Goal: Information Seeking & Learning: Check status

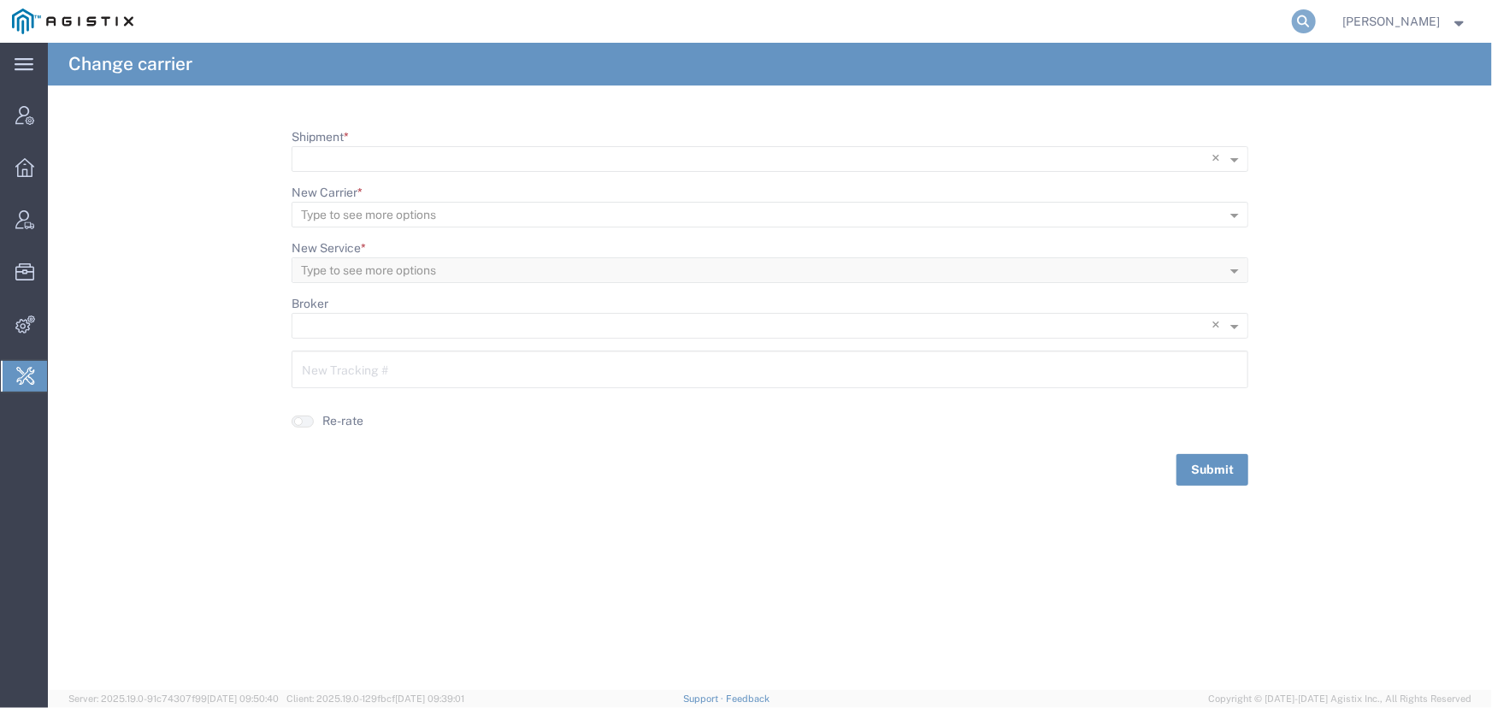
click at [1305, 17] on icon at bounding box center [1304, 21] width 24 height 24
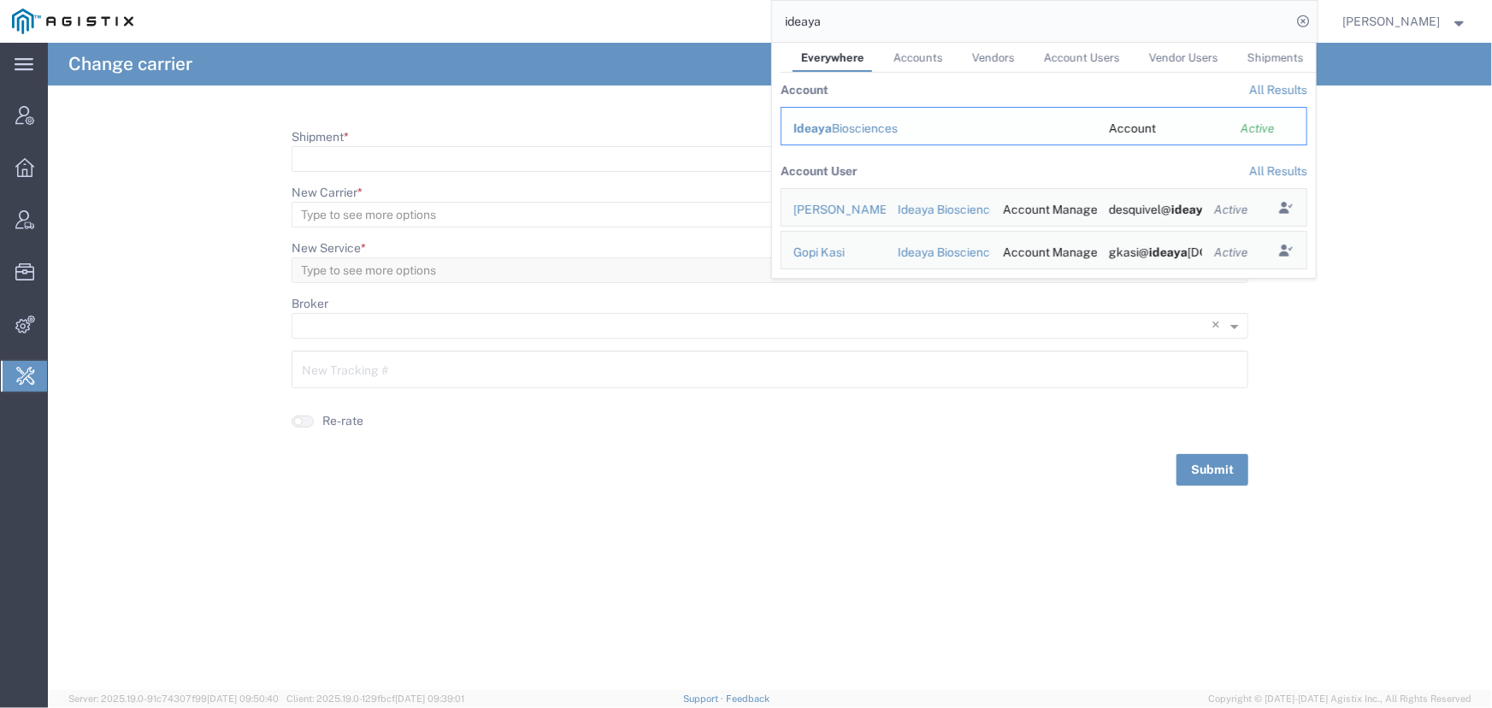
click at [830, 124] on div "Ideaya Biosciences" at bounding box center [939, 129] width 292 height 18
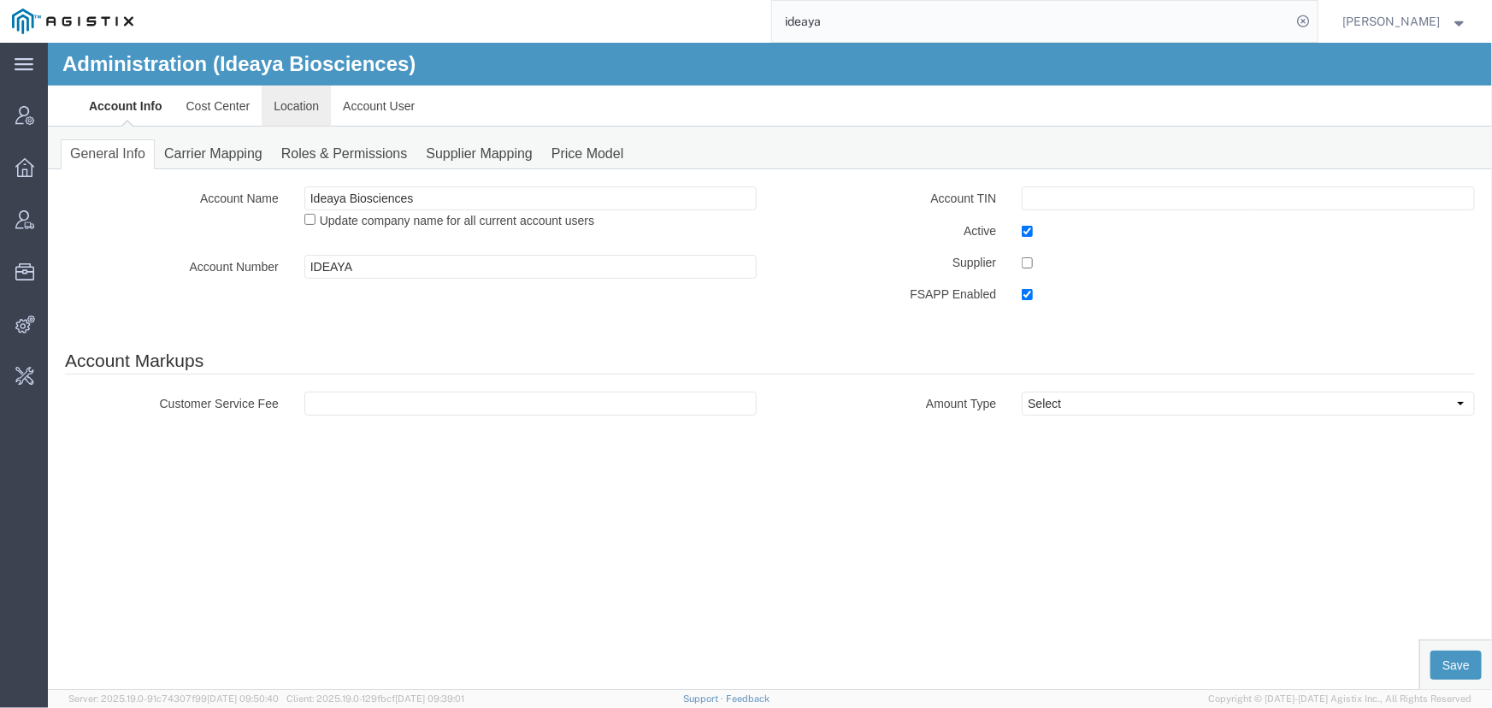
click at [301, 111] on link "Location" at bounding box center [295, 105] width 69 height 41
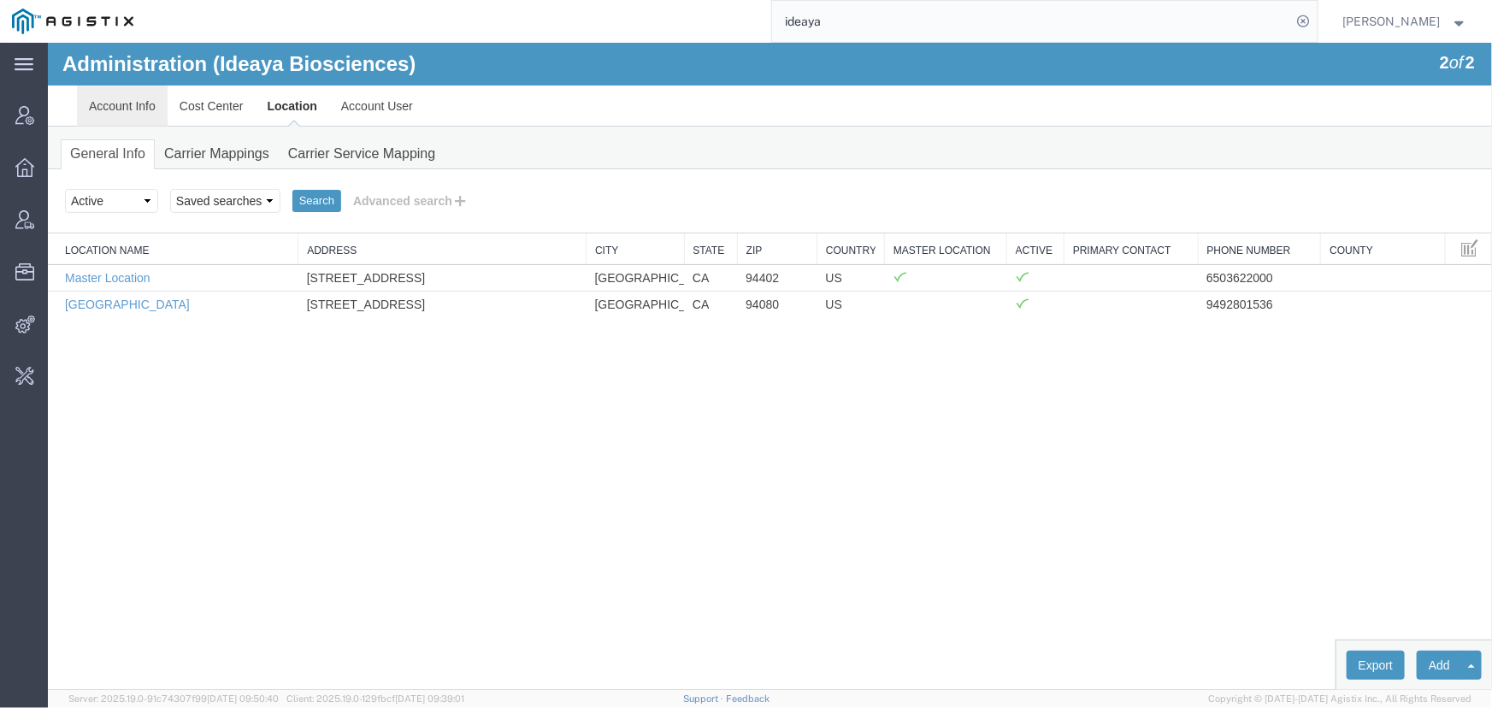
click at [115, 96] on link "Account Info" at bounding box center [121, 105] width 91 height 41
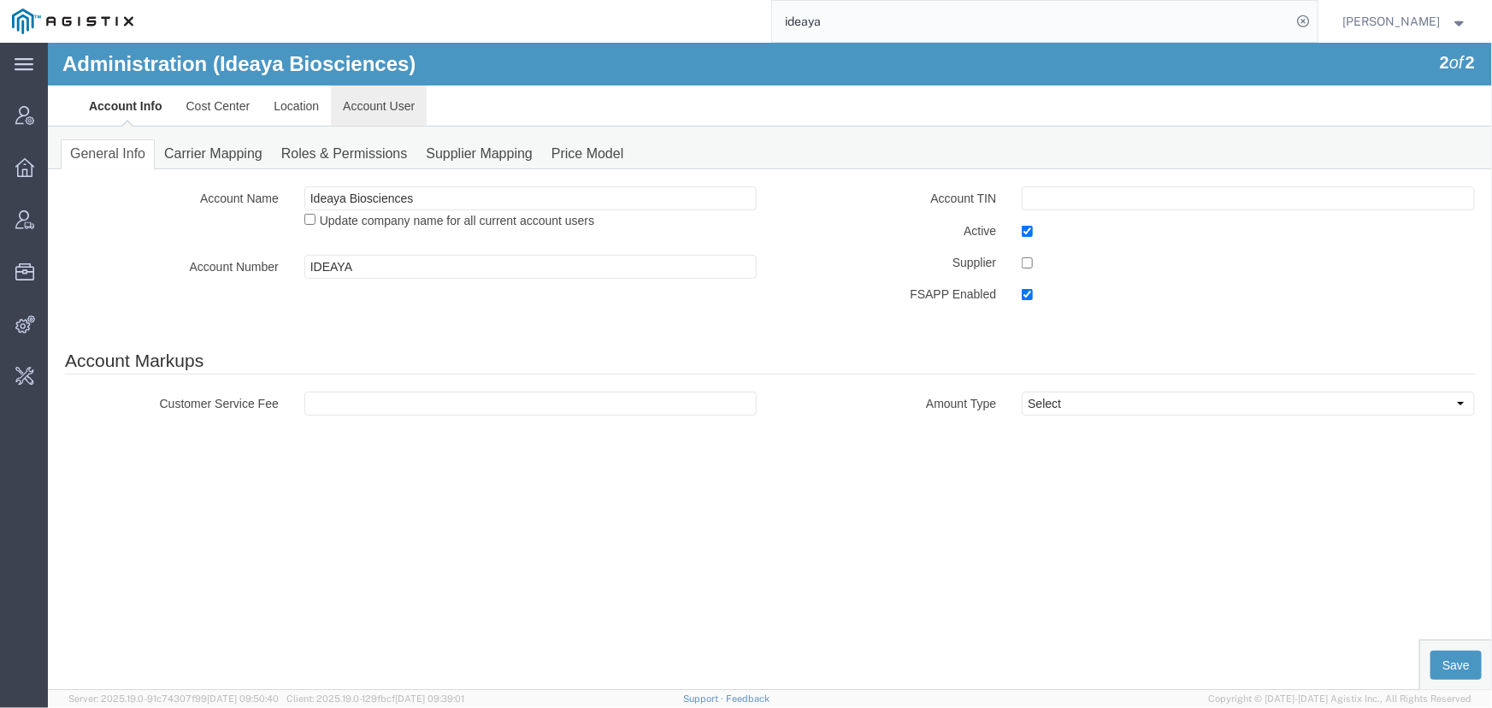
click at [394, 101] on link "Account User" at bounding box center [378, 105] width 96 height 41
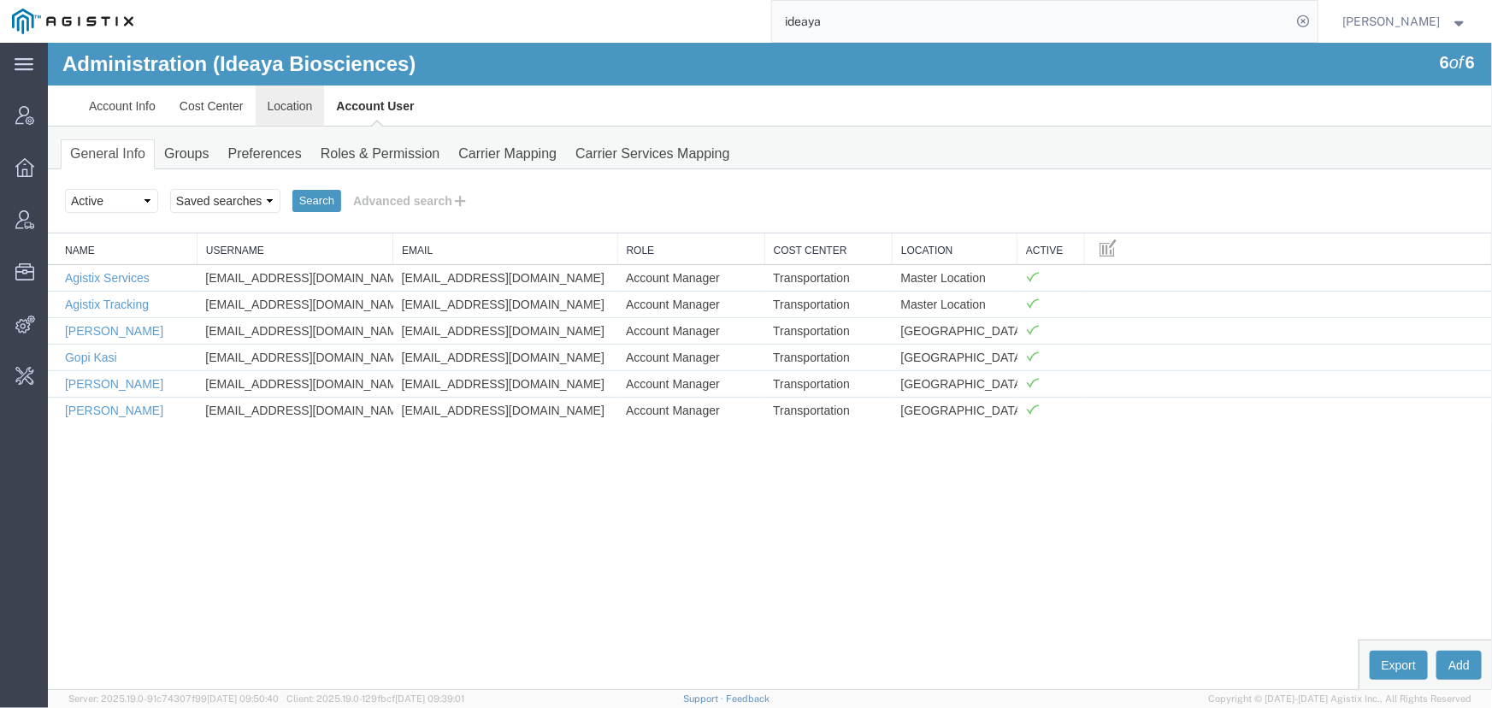
click at [301, 105] on link "Location" at bounding box center [289, 105] width 69 height 41
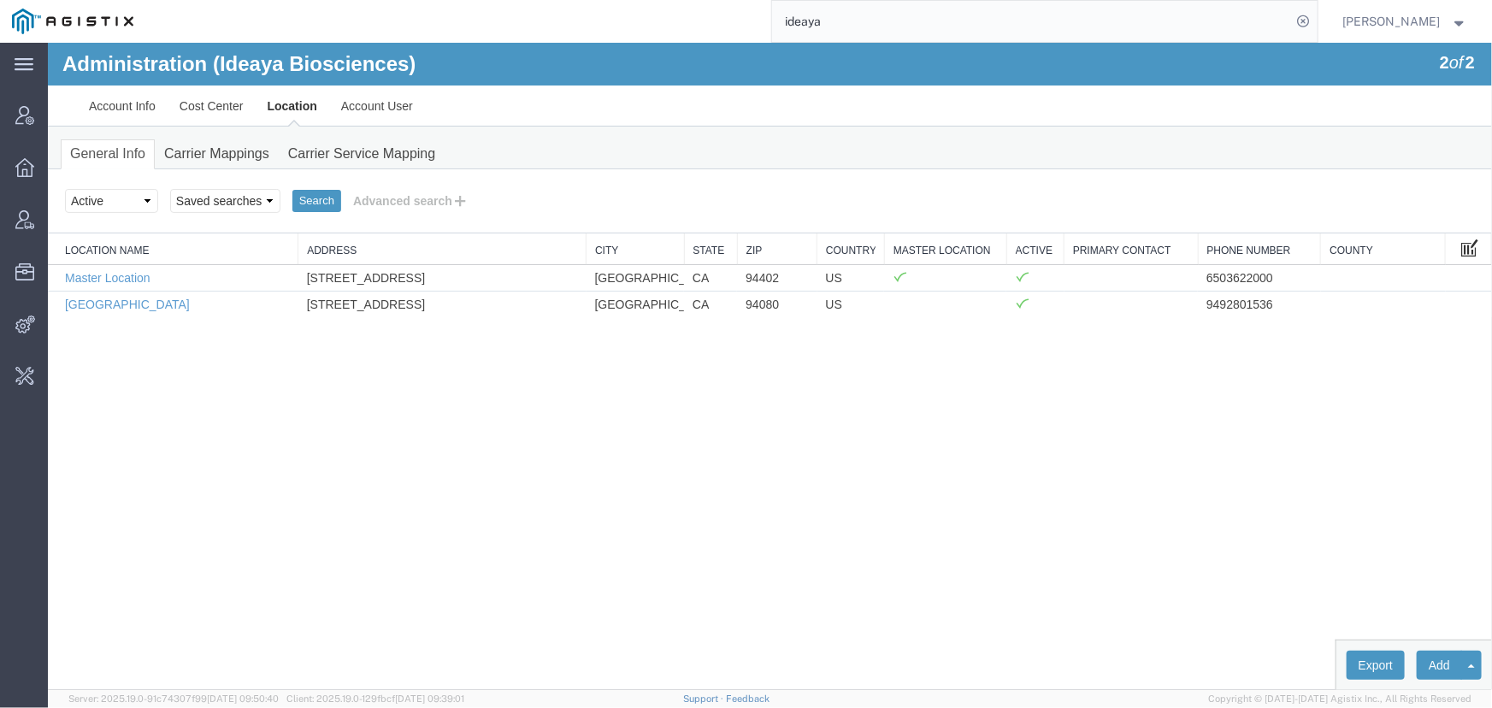
click at [1465, 247] on span at bounding box center [1468, 246] width 17 height 19
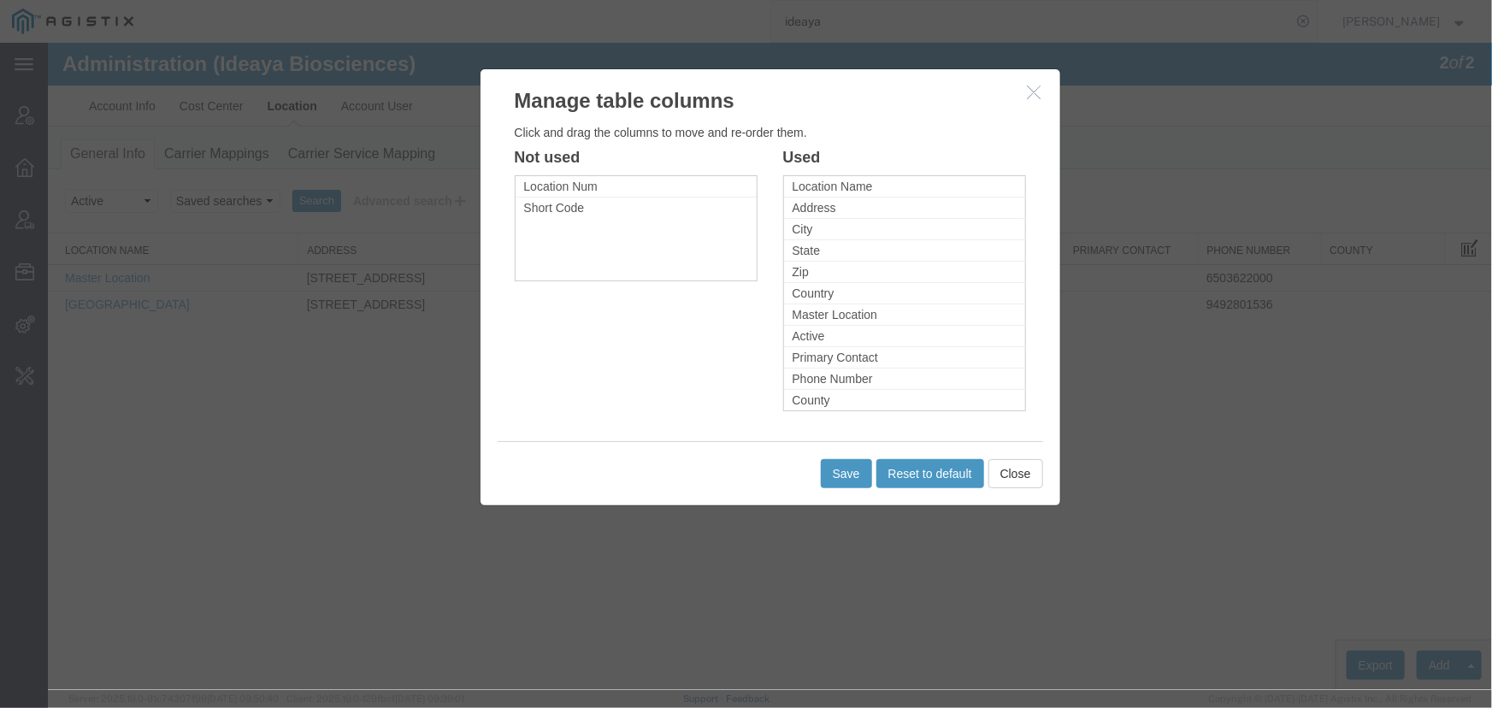
click at [598, 190] on li "Location Num" at bounding box center [635, 185] width 241 height 21
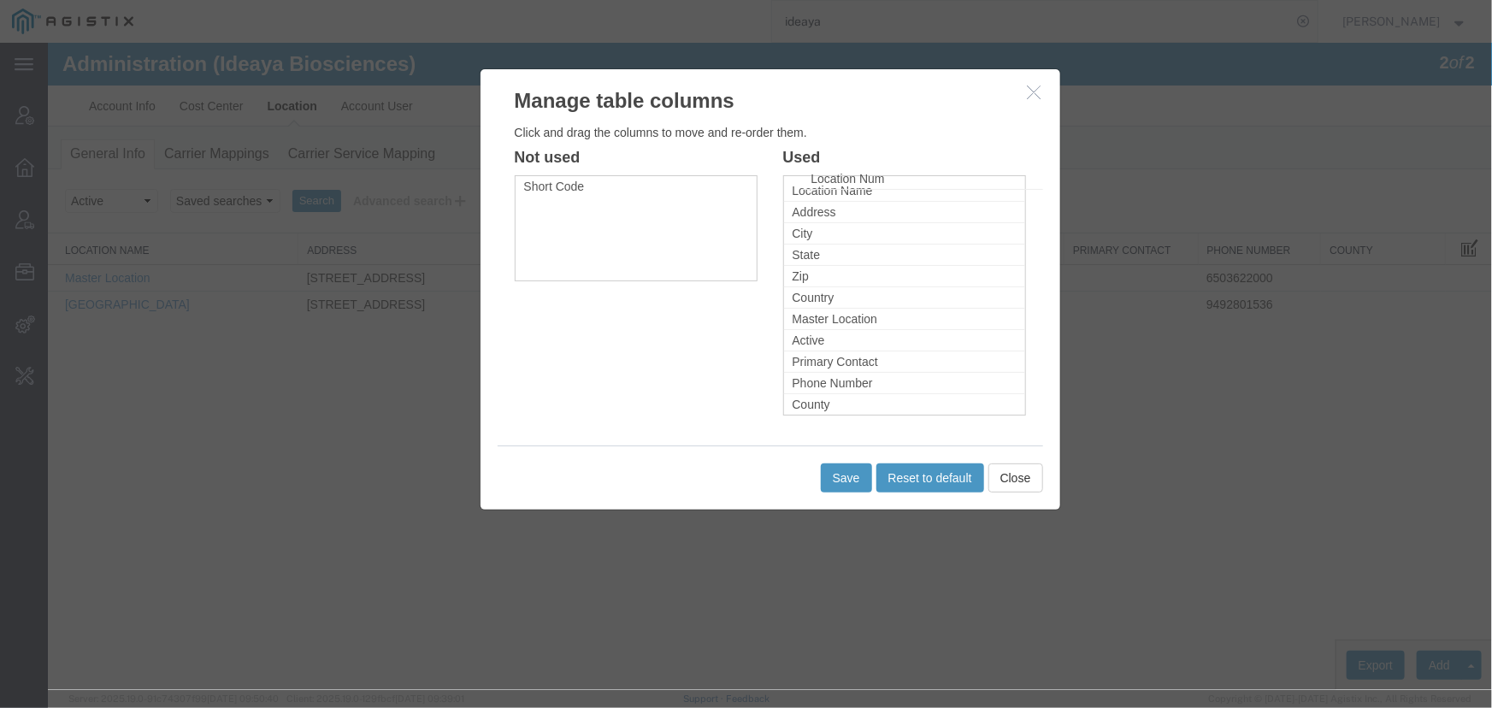
drag, startPoint x: 595, startPoint y: 186, endPoint x: 882, endPoint y: 179, distance: 287.3
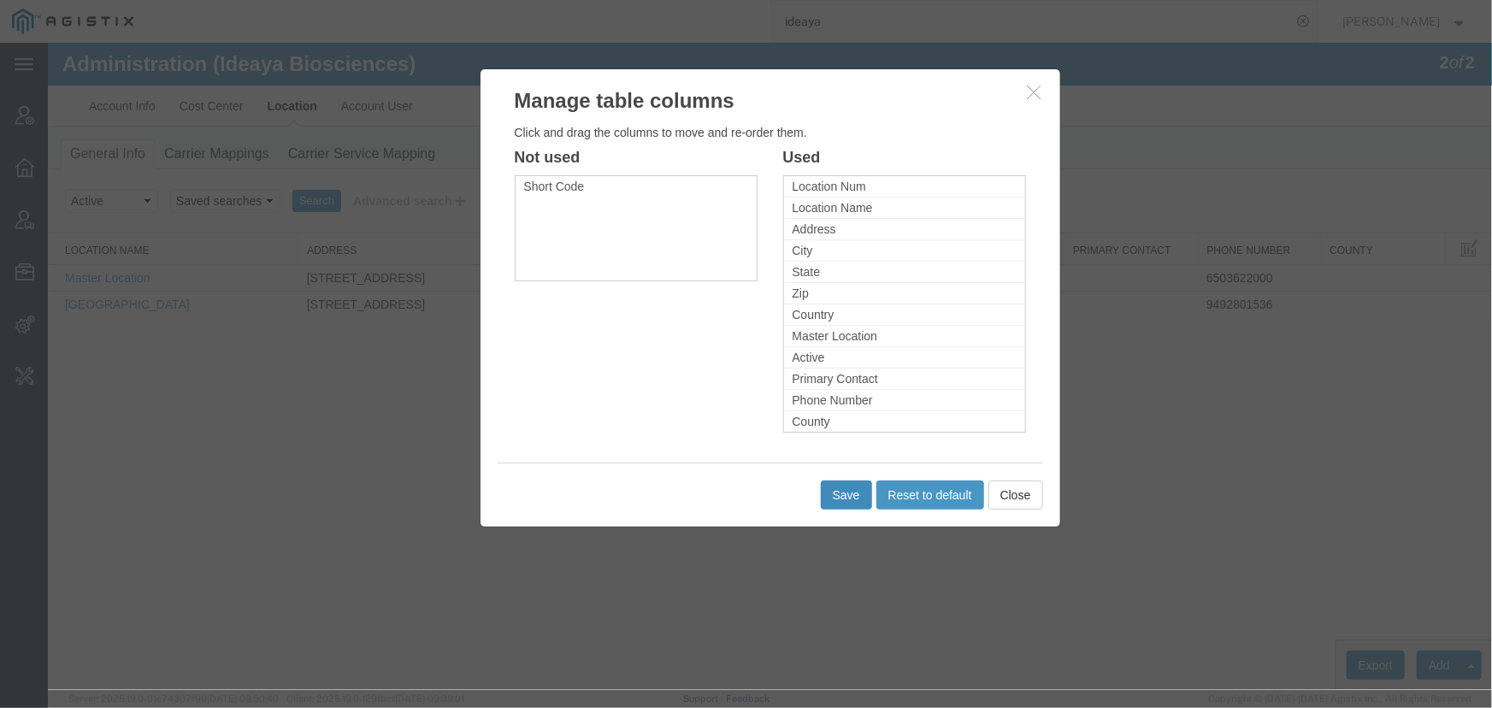
click at [849, 491] on button "Save" at bounding box center [845, 494] width 51 height 29
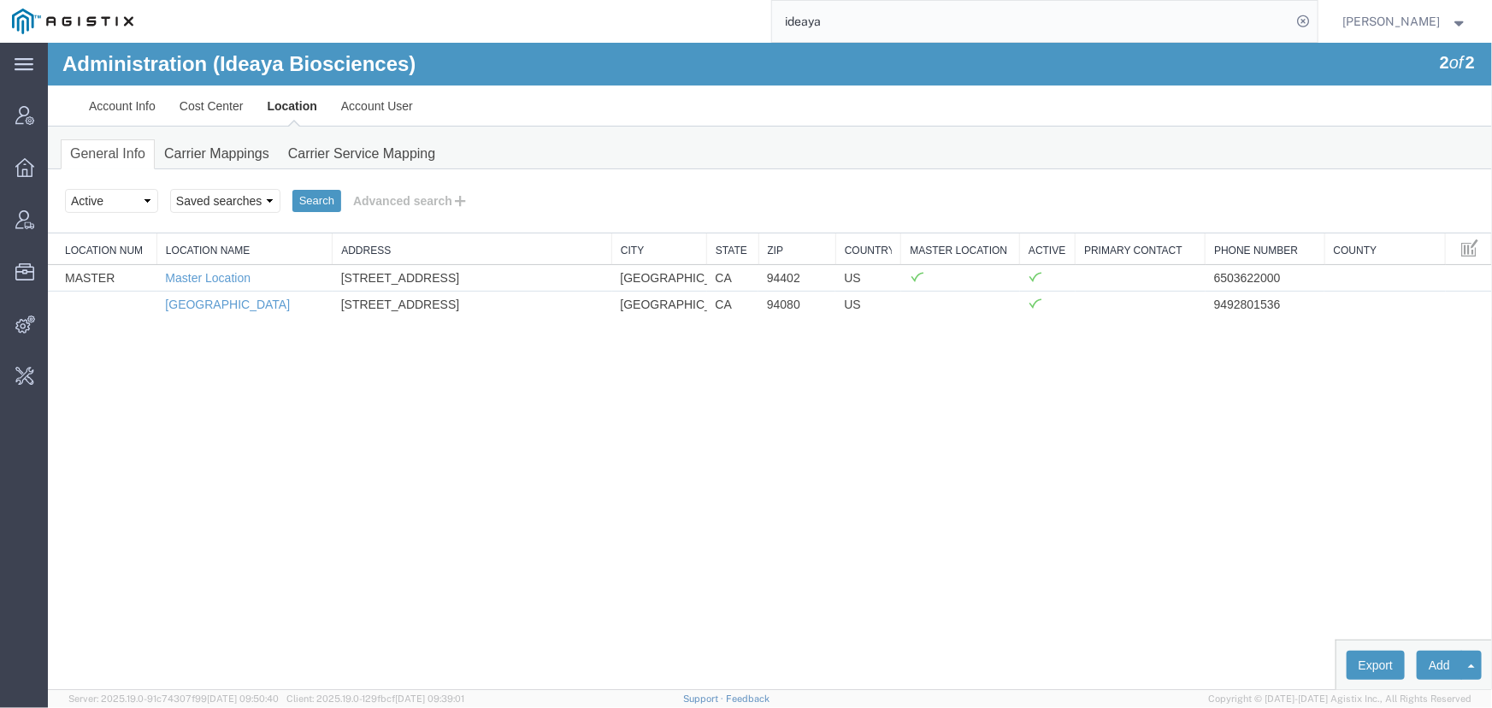
drag, startPoint x: 90, startPoint y: 245, endPoint x: 163, endPoint y: 245, distance: 73.5
click at [163, 245] on div "Location Num Location Name Address City State Zip Country Master Location Activ…" at bounding box center [769, 275] width 1444 height 84
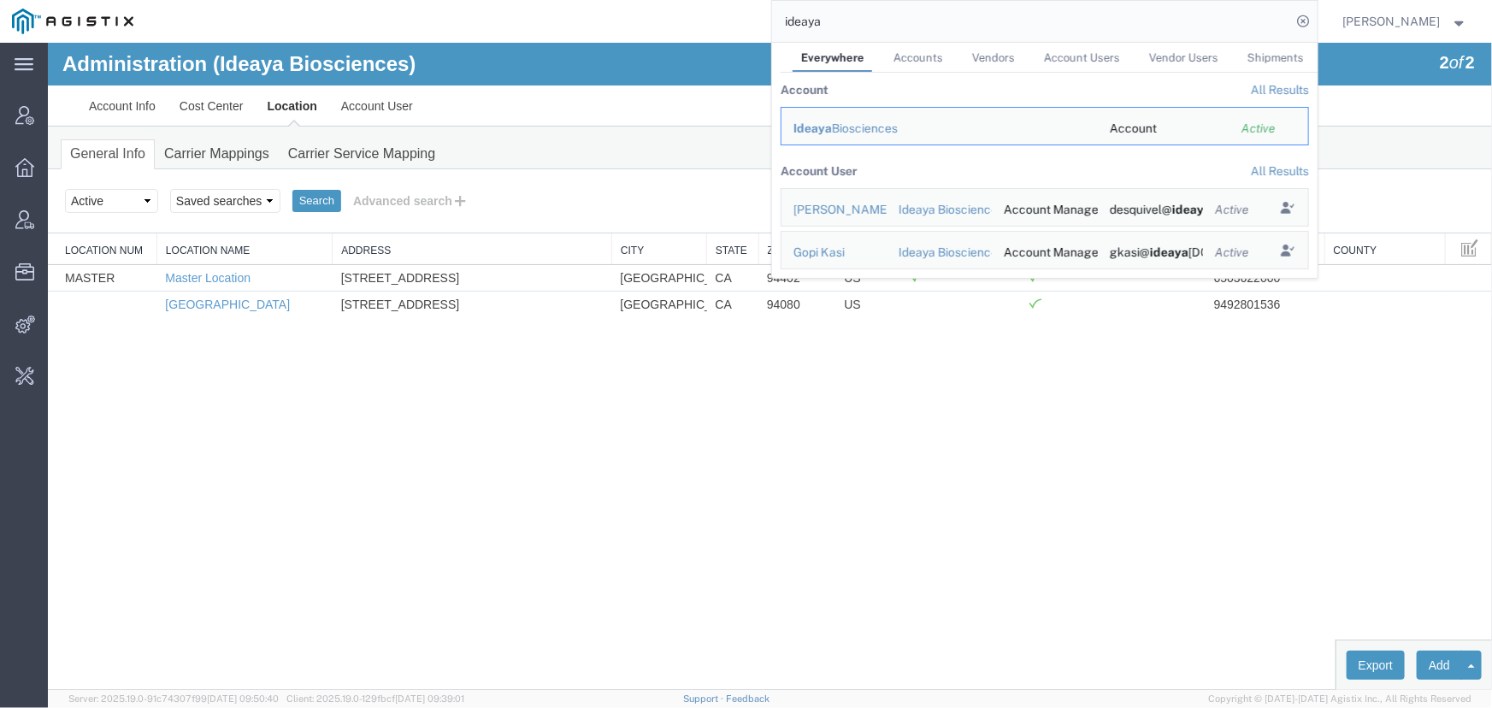
drag, startPoint x: 857, startPoint y: 14, endPoint x: 619, endPoint y: 13, distance: 238.5
click at [619, 13] on div "ideaya Everywhere Accounts Vendors Account Users Vendor Users Shipments Account…" at bounding box center [731, 21] width 1172 height 43
click at [871, 135] on div "PG&E Spoils & Aggregates" at bounding box center [939, 129] width 292 height 18
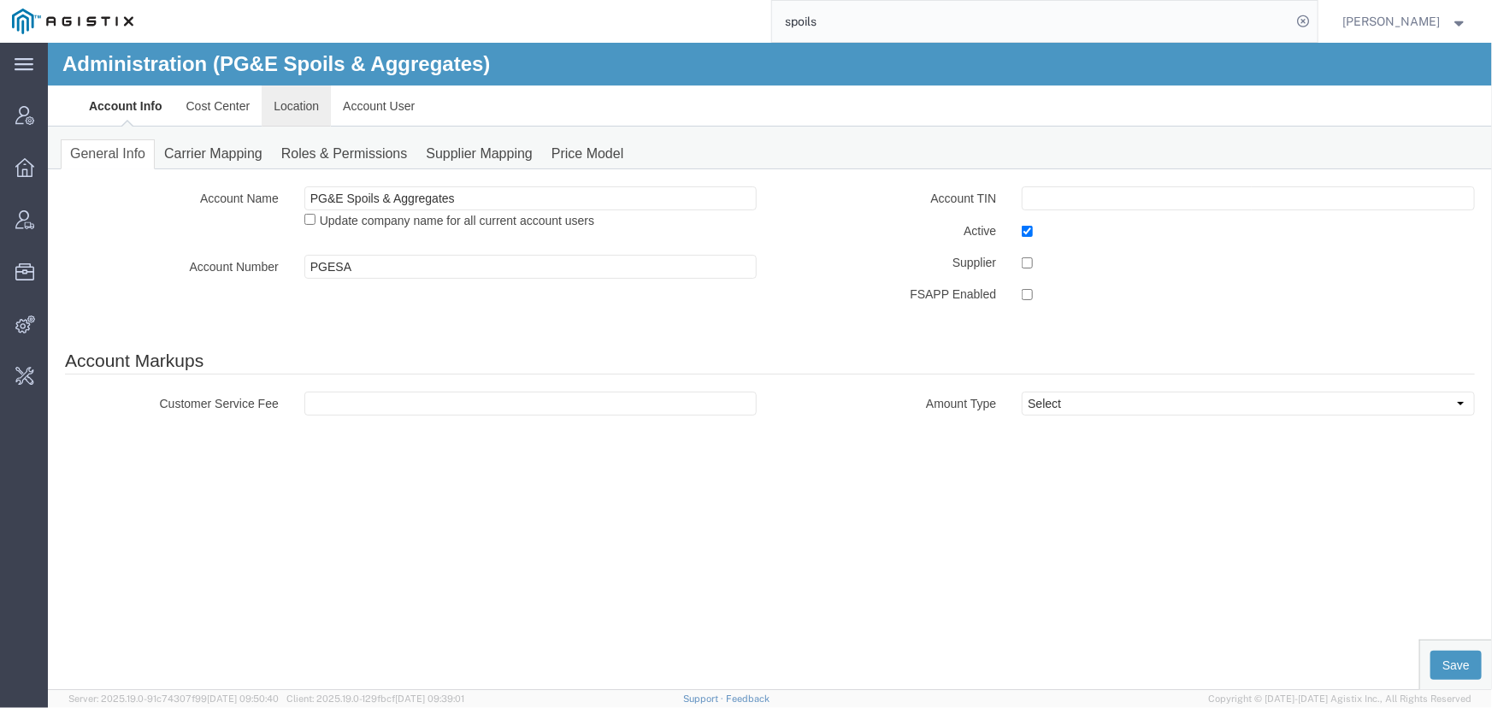
click at [316, 111] on link "Location" at bounding box center [295, 105] width 69 height 41
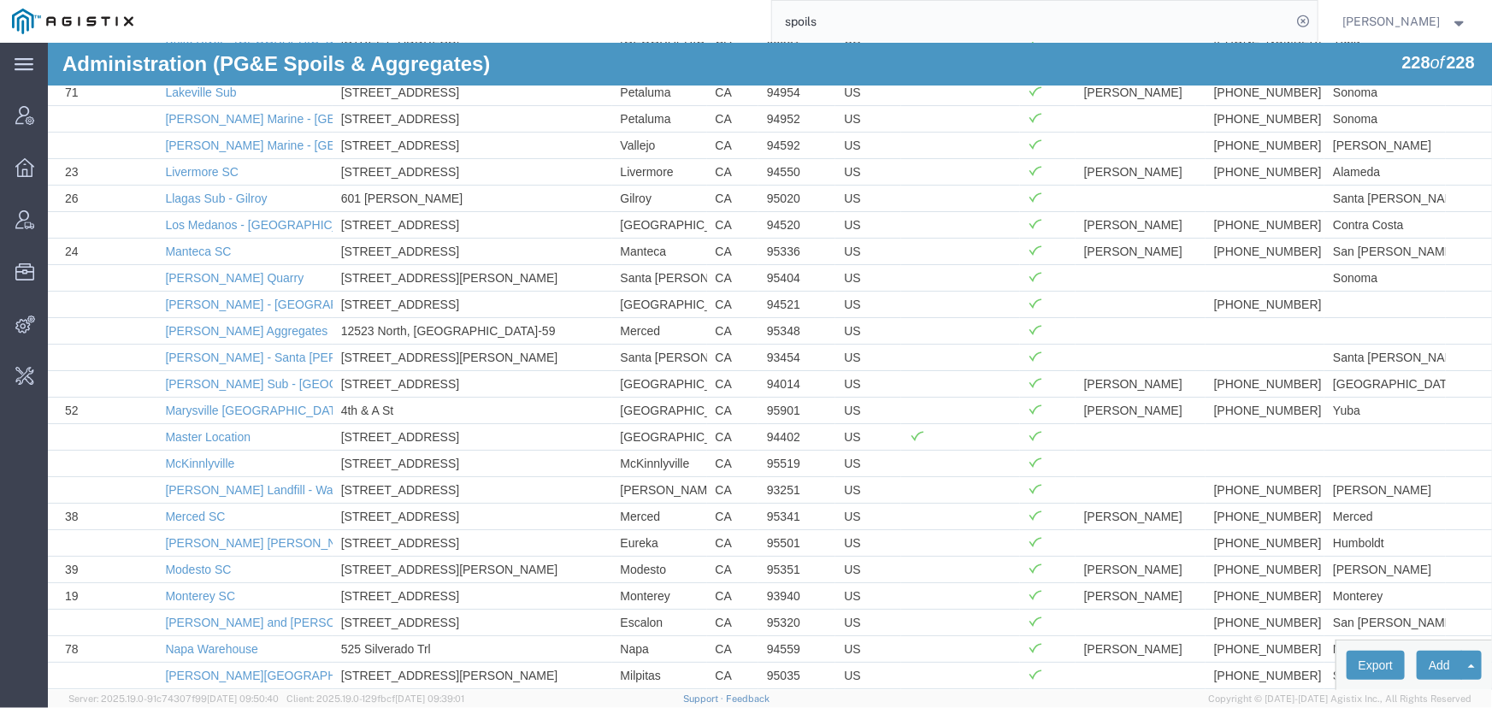
scroll to position [2973, 0]
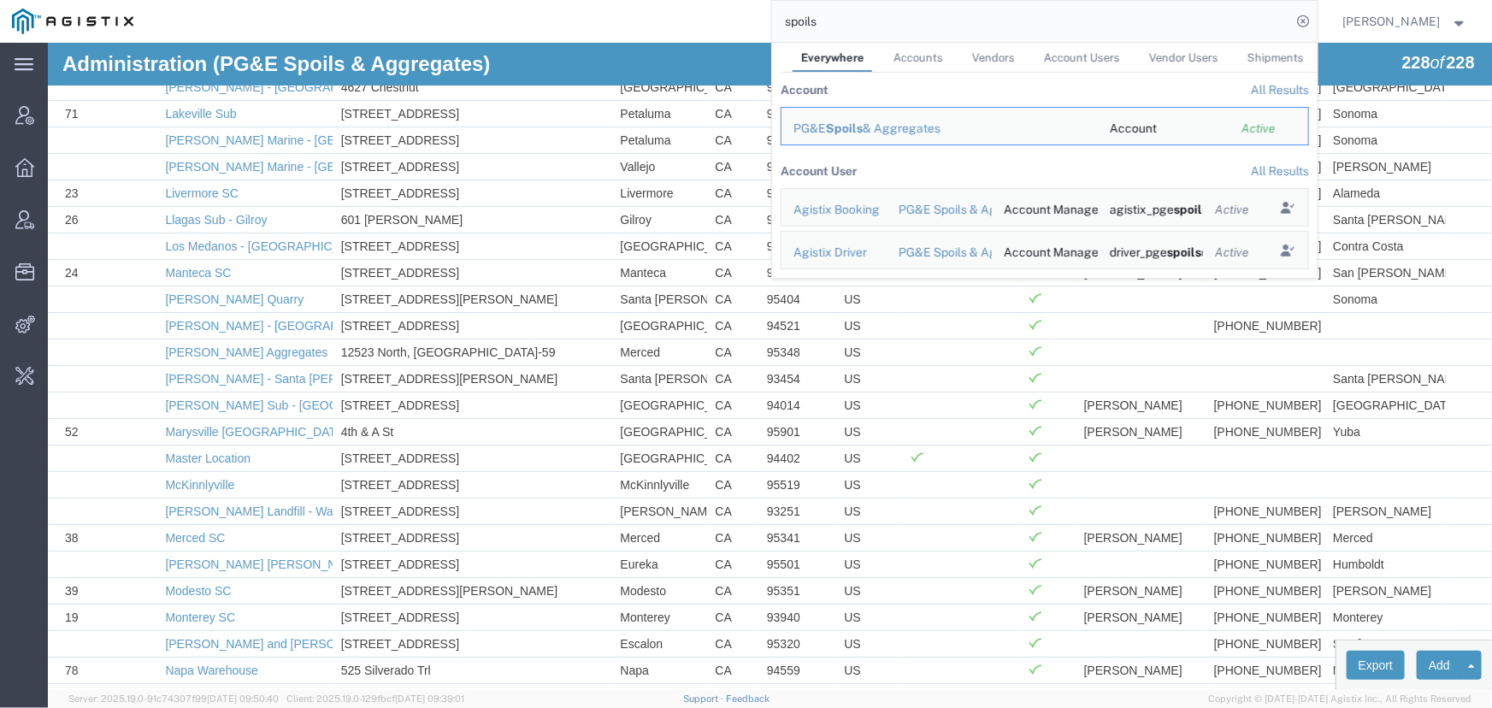
drag, startPoint x: 875, startPoint y: 22, endPoint x: 597, endPoint y: 27, distance: 277.9
click at [597, 27] on div "spoils Everywhere Accounts Vendors Account Users Vendor Users Shipments Account…" at bounding box center [731, 21] width 1172 height 43
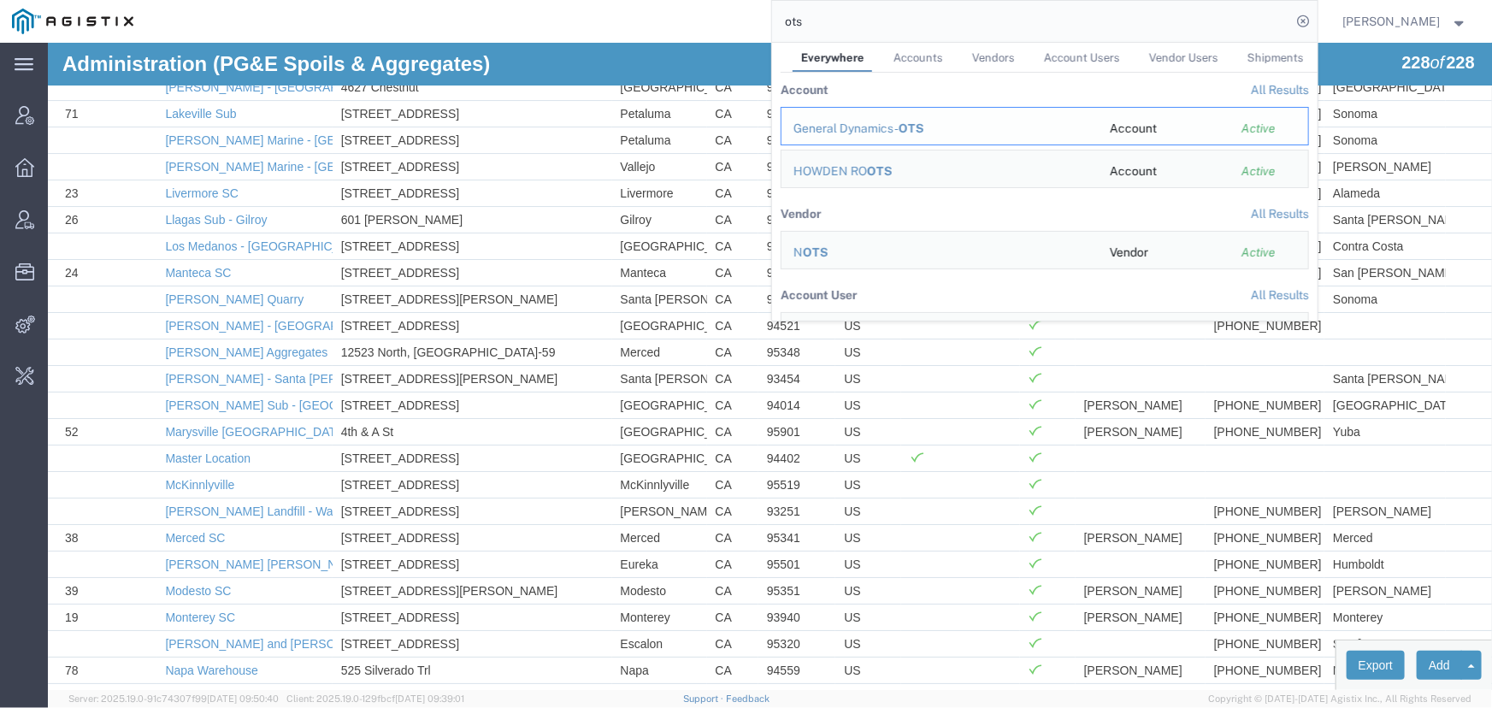
click at [910, 128] on span "OTS" at bounding box center [912, 128] width 26 height 14
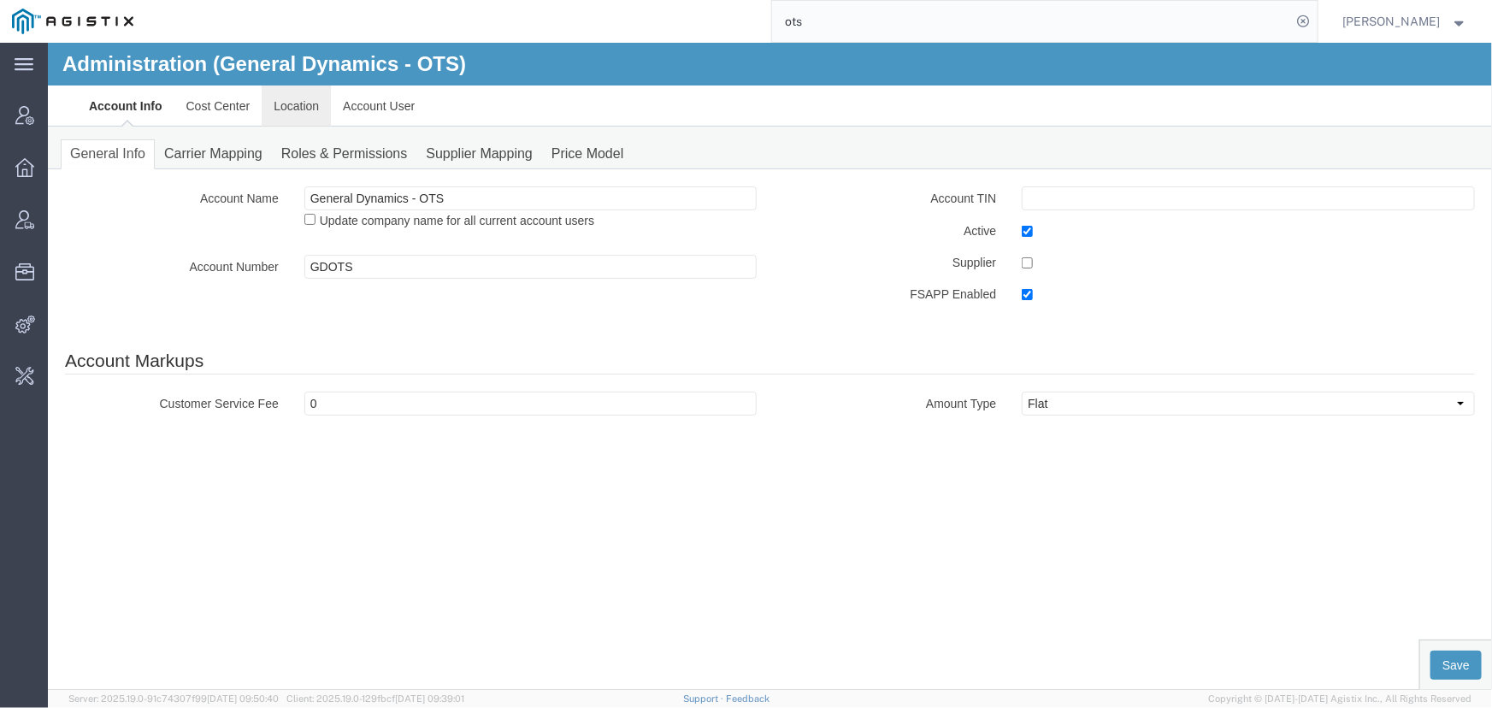
click at [287, 100] on link "Location" at bounding box center [295, 105] width 69 height 41
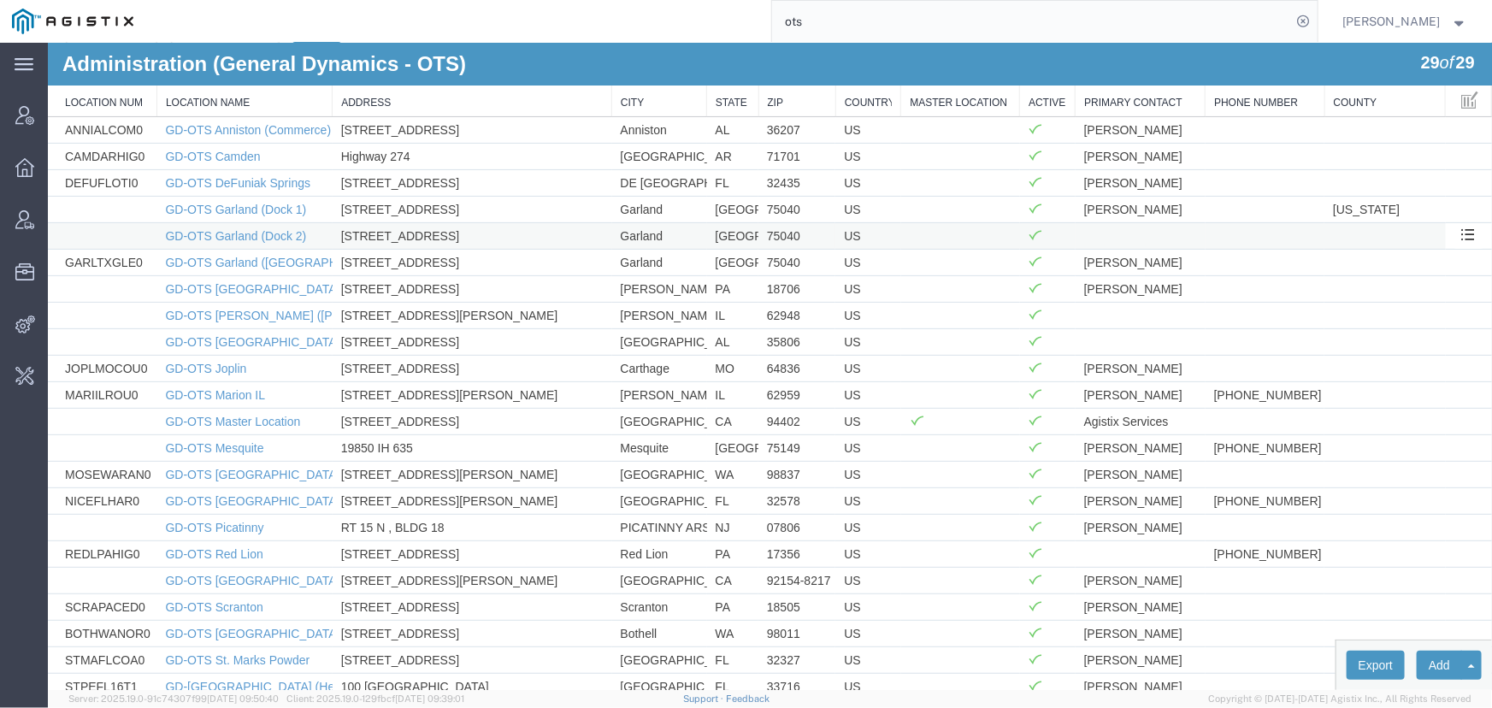
scroll to position [155, 0]
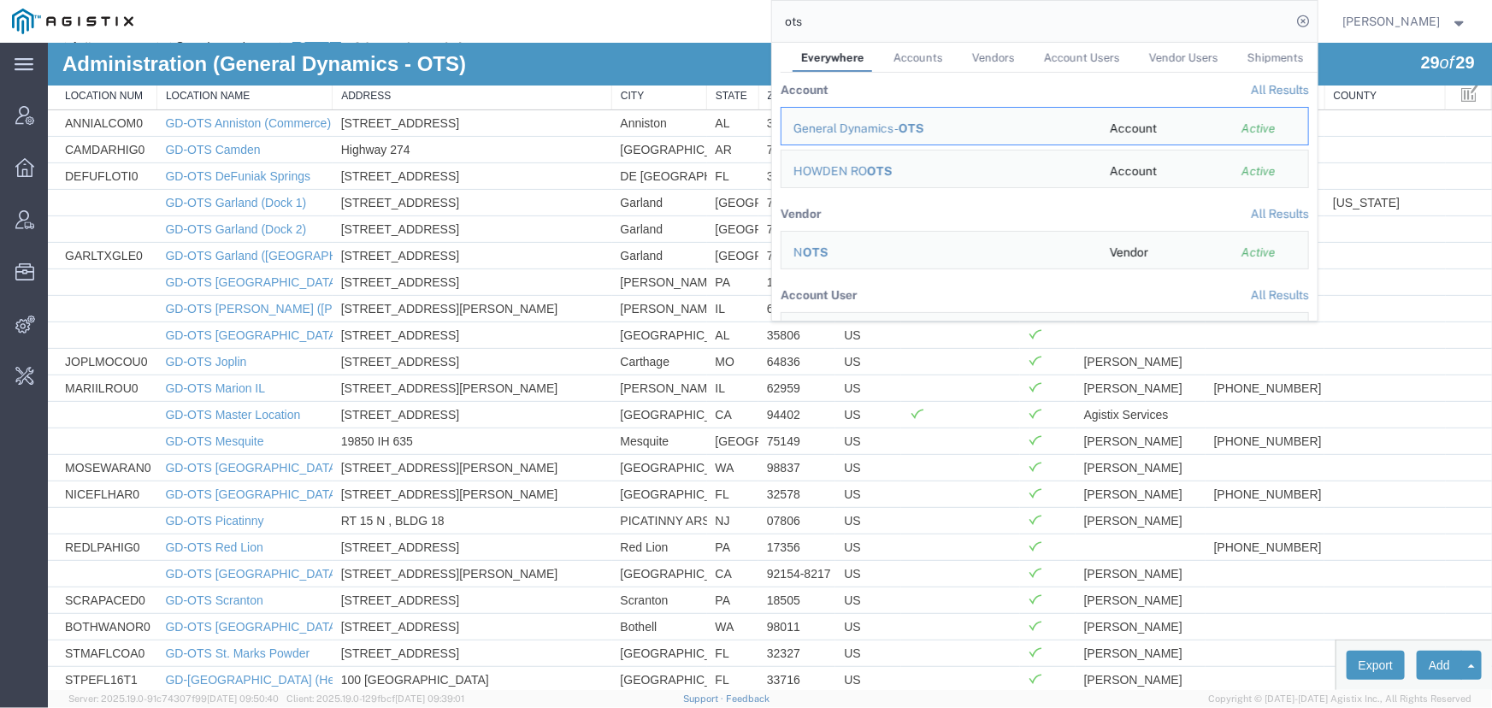
drag, startPoint x: 835, startPoint y: 25, endPoint x: 649, endPoint y: 25, distance: 186.4
click at [649, 25] on div "ots Everywhere Accounts Vendors Account Users Vendor Users Shipments Account Al…" at bounding box center [731, 21] width 1172 height 43
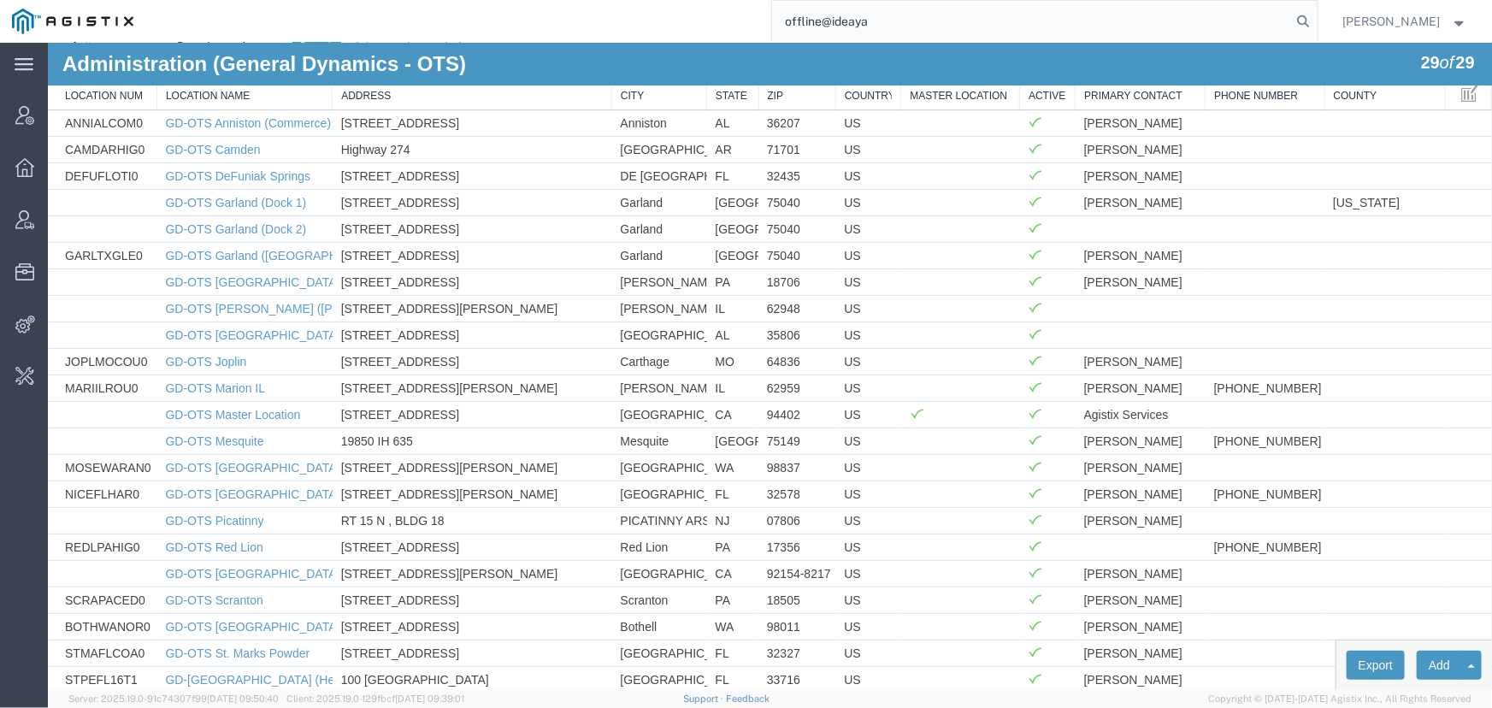
type input "offline@ideaya"
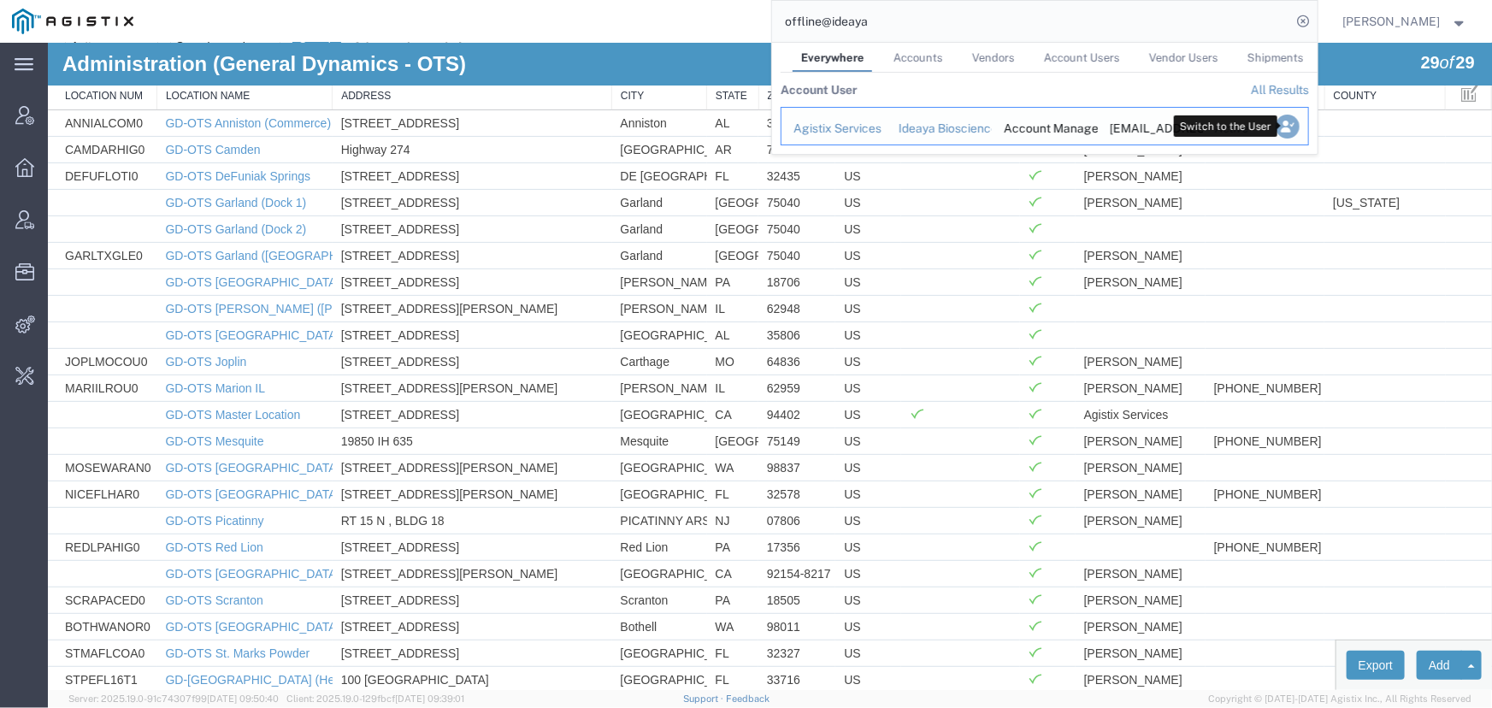
click at [1278, 123] on icon "Search Results" at bounding box center [1287, 127] width 24 height 24
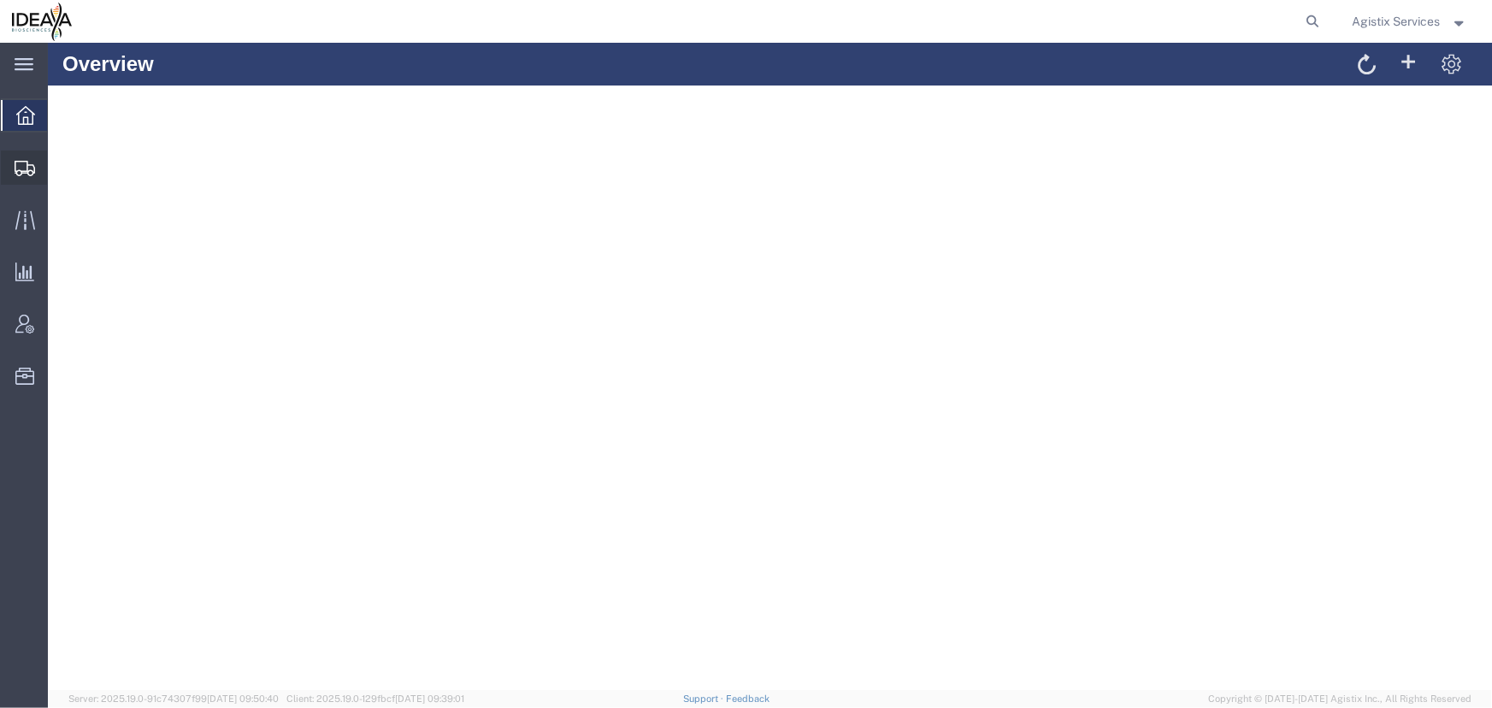
click at [25, 162] on icon at bounding box center [25, 168] width 21 height 15
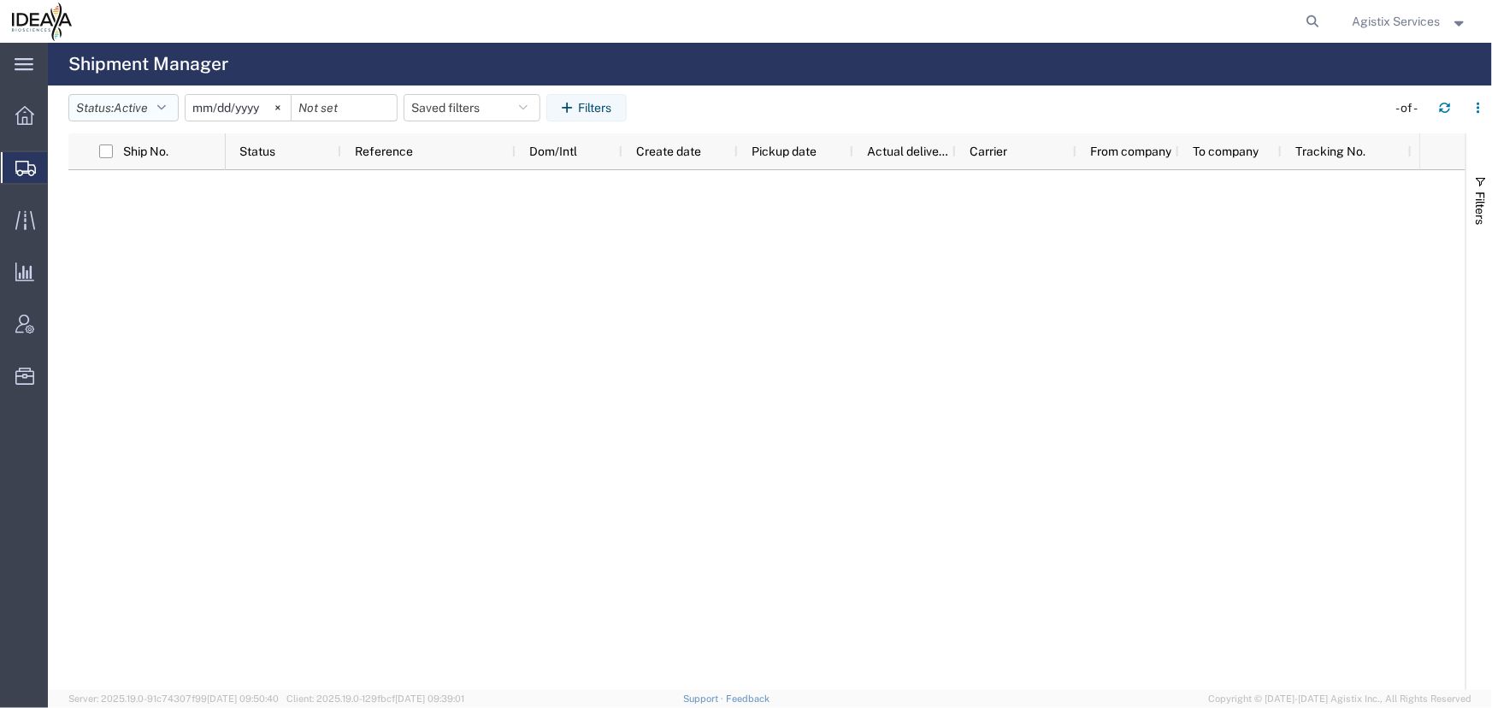
click at [171, 110] on button "Status: Active" at bounding box center [123, 107] width 110 height 27
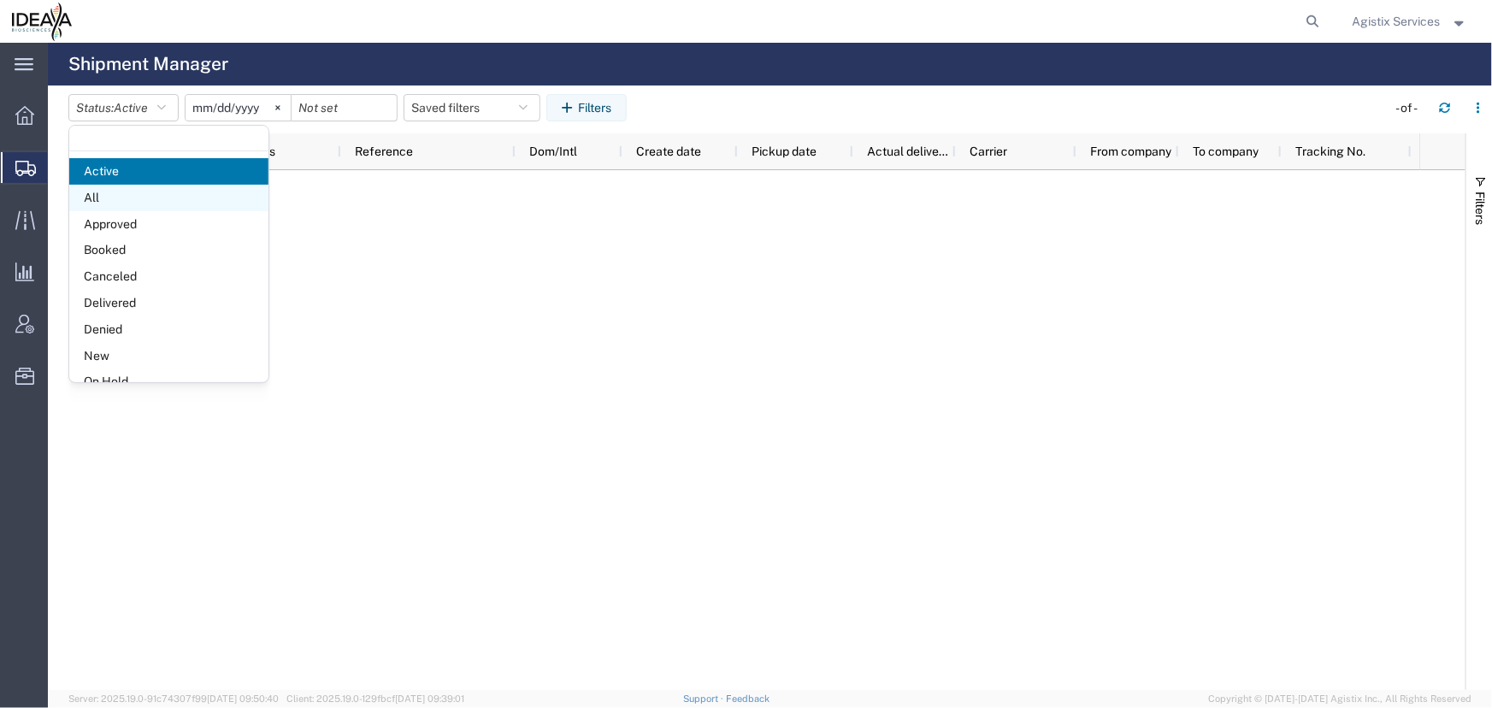
click at [89, 195] on span "All" at bounding box center [168, 198] width 199 height 27
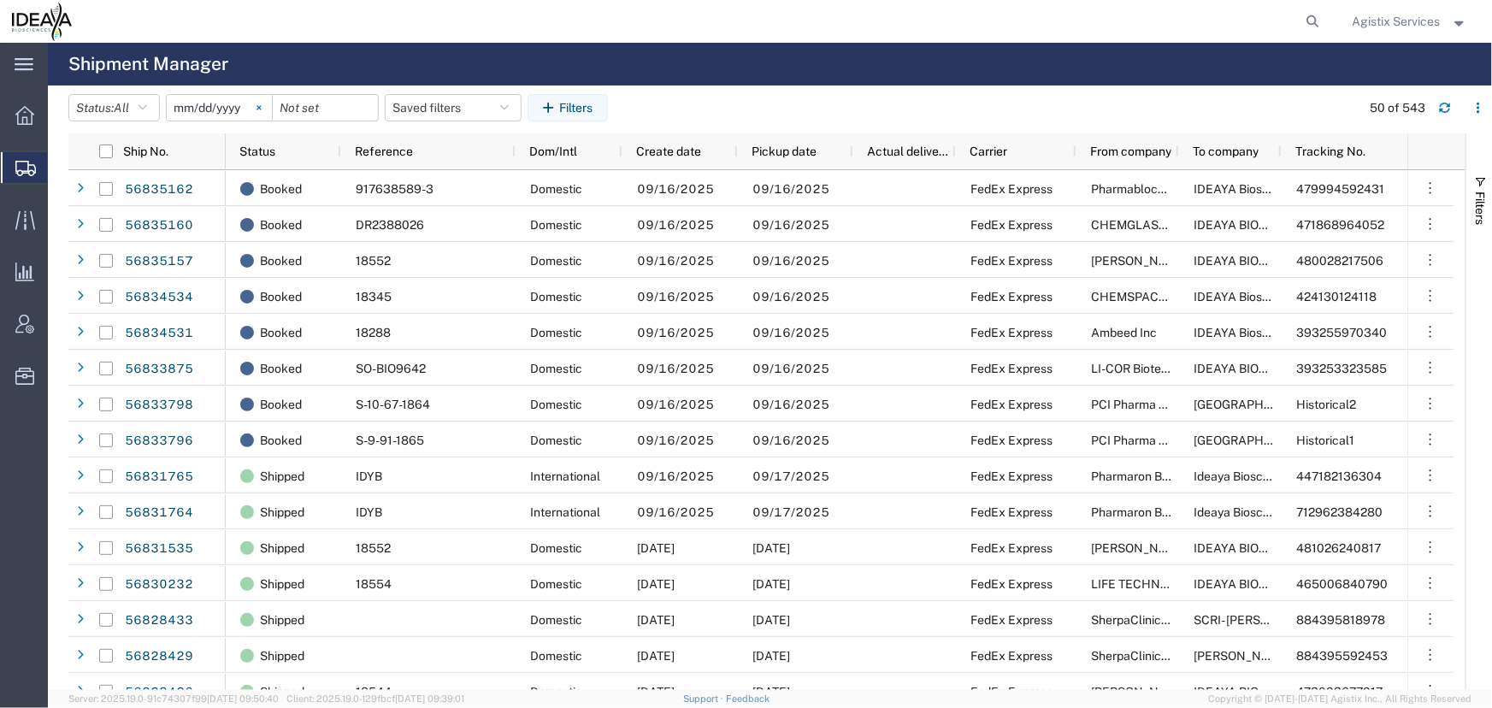
click at [261, 109] on icon at bounding box center [258, 107] width 4 height 4
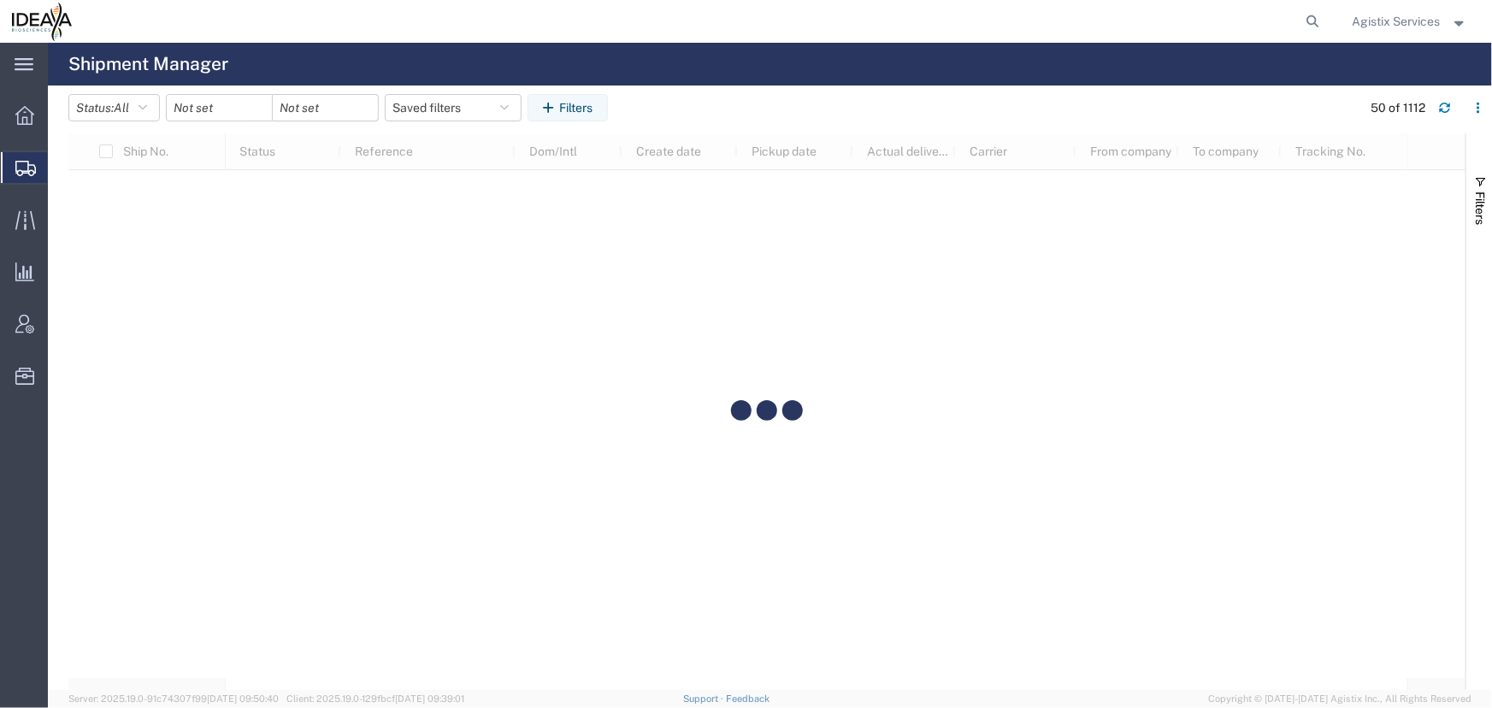
scroll to position [39419, 0]
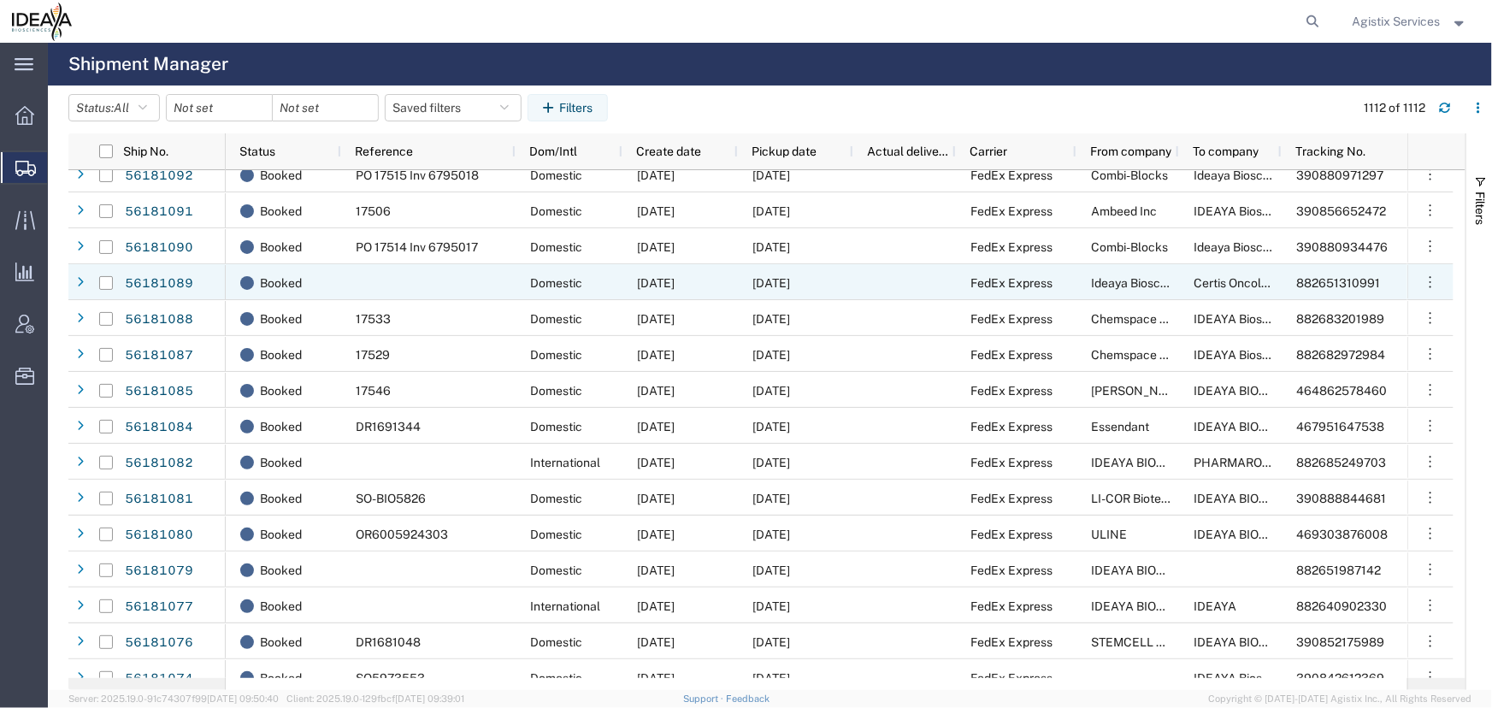
scroll to position [37710, 0]
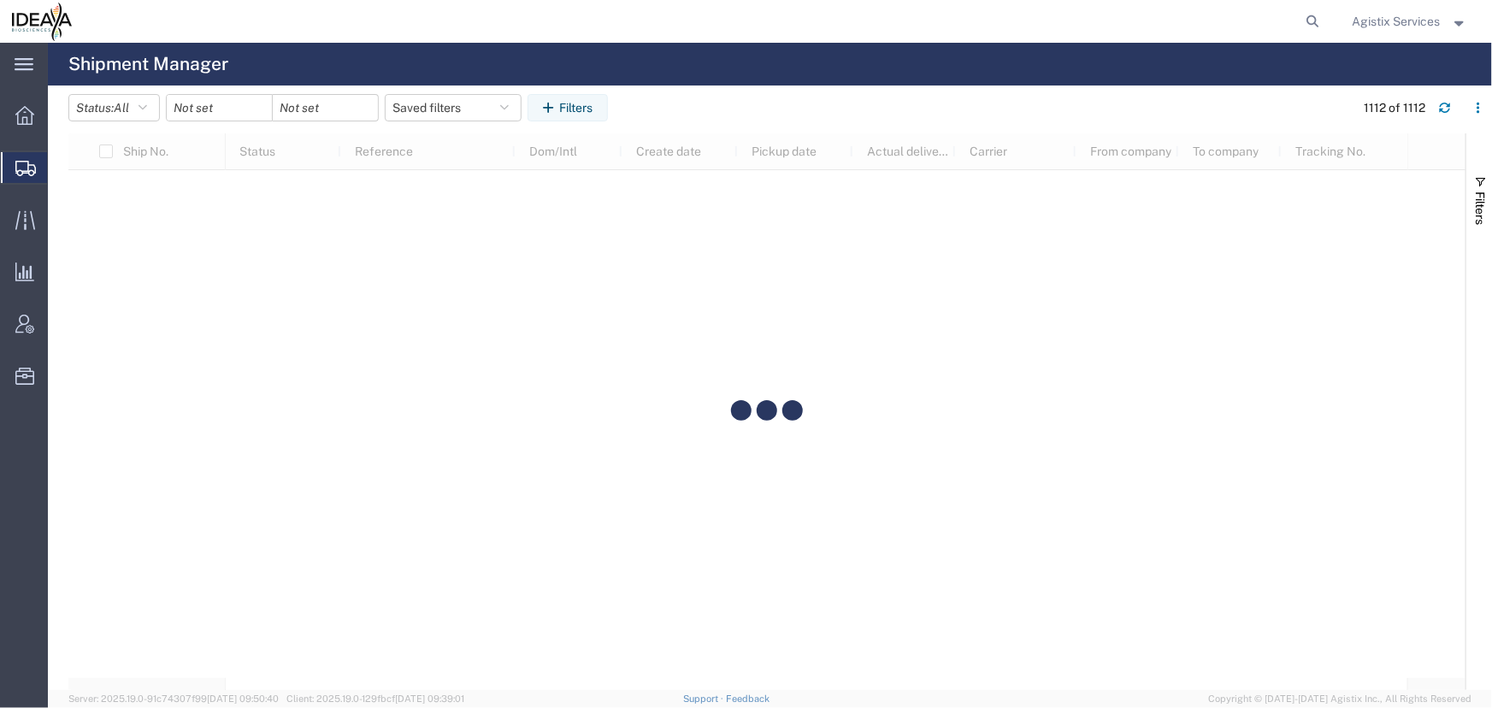
scroll to position [22362, 0]
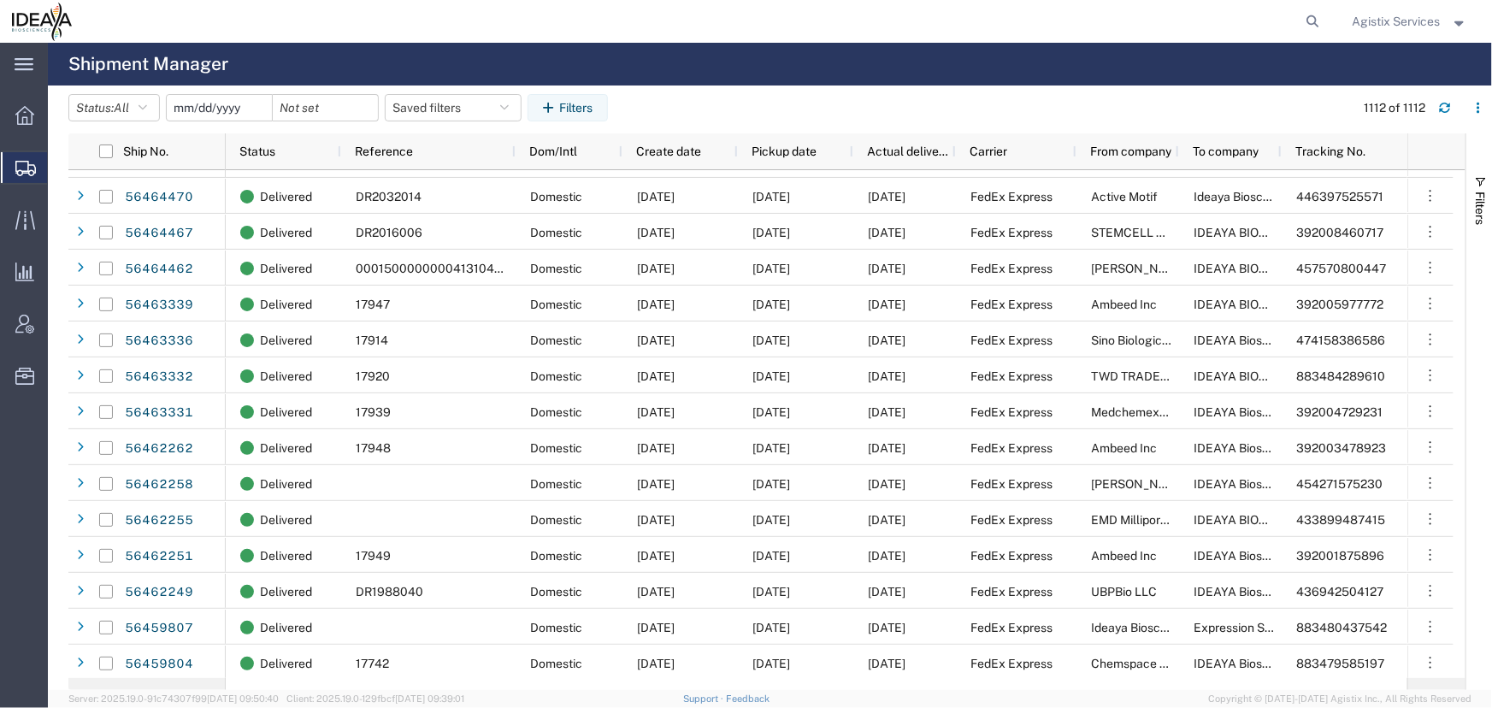
click at [229, 111] on input "date" at bounding box center [219, 108] width 105 height 26
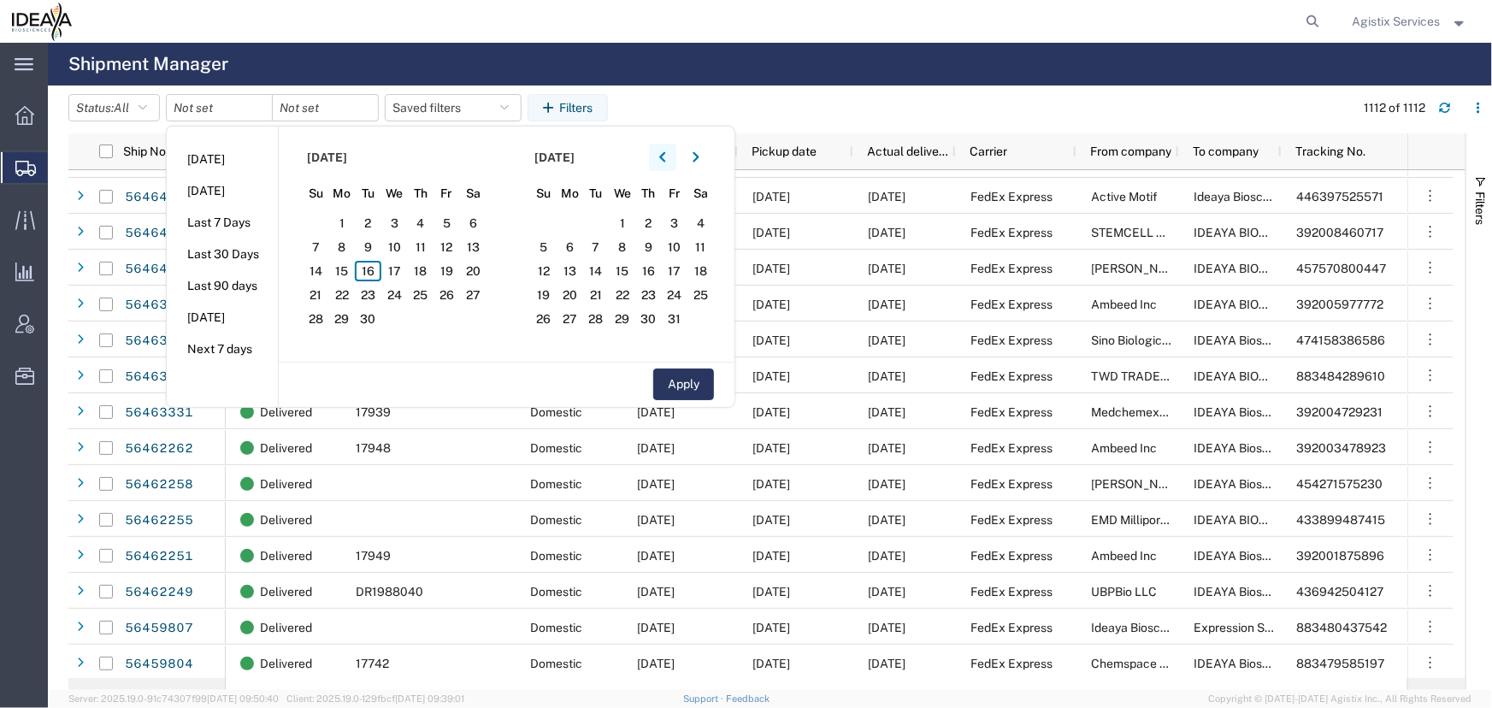
click at [664, 156] on icon "button" at bounding box center [662, 157] width 7 height 12
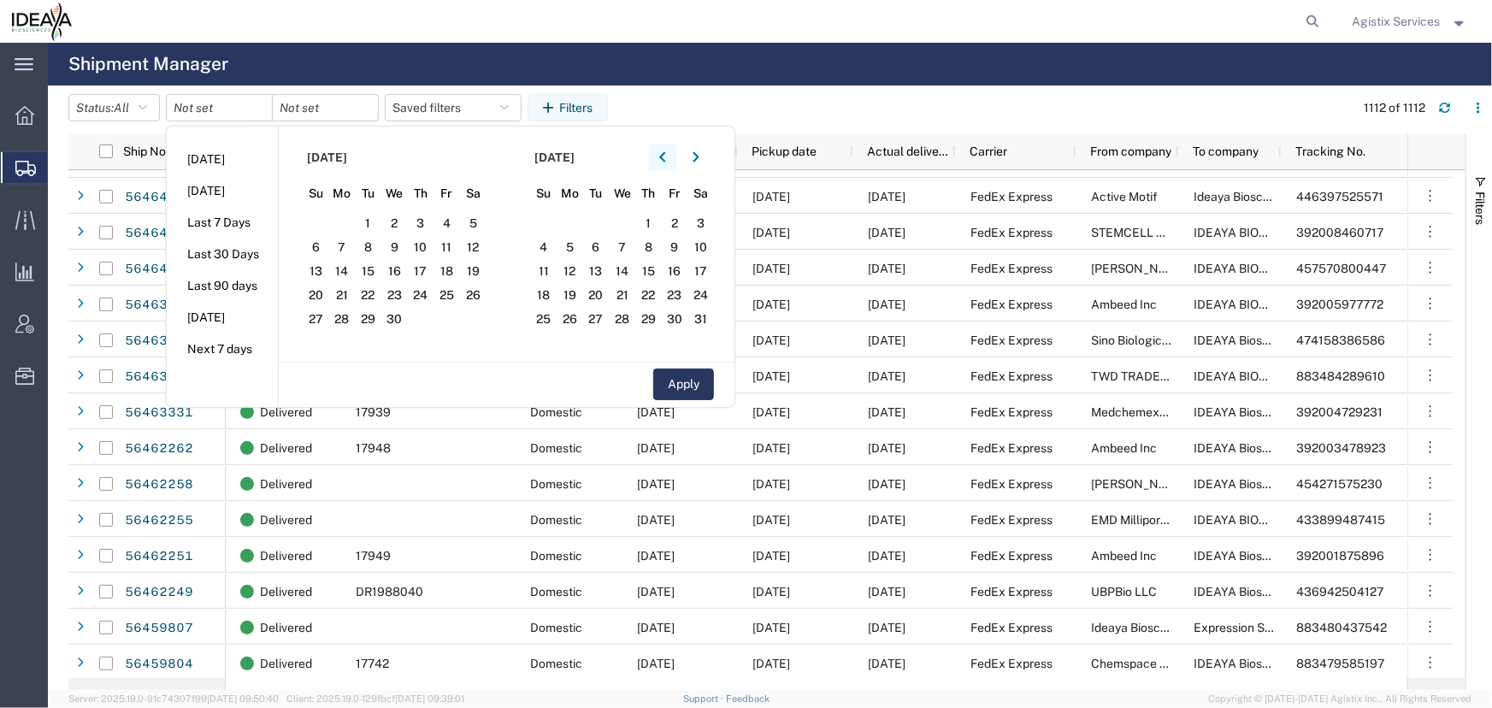
click at [664, 156] on icon "button" at bounding box center [662, 157] width 7 height 12
click at [666, 157] on icon "button" at bounding box center [662, 157] width 7 height 12
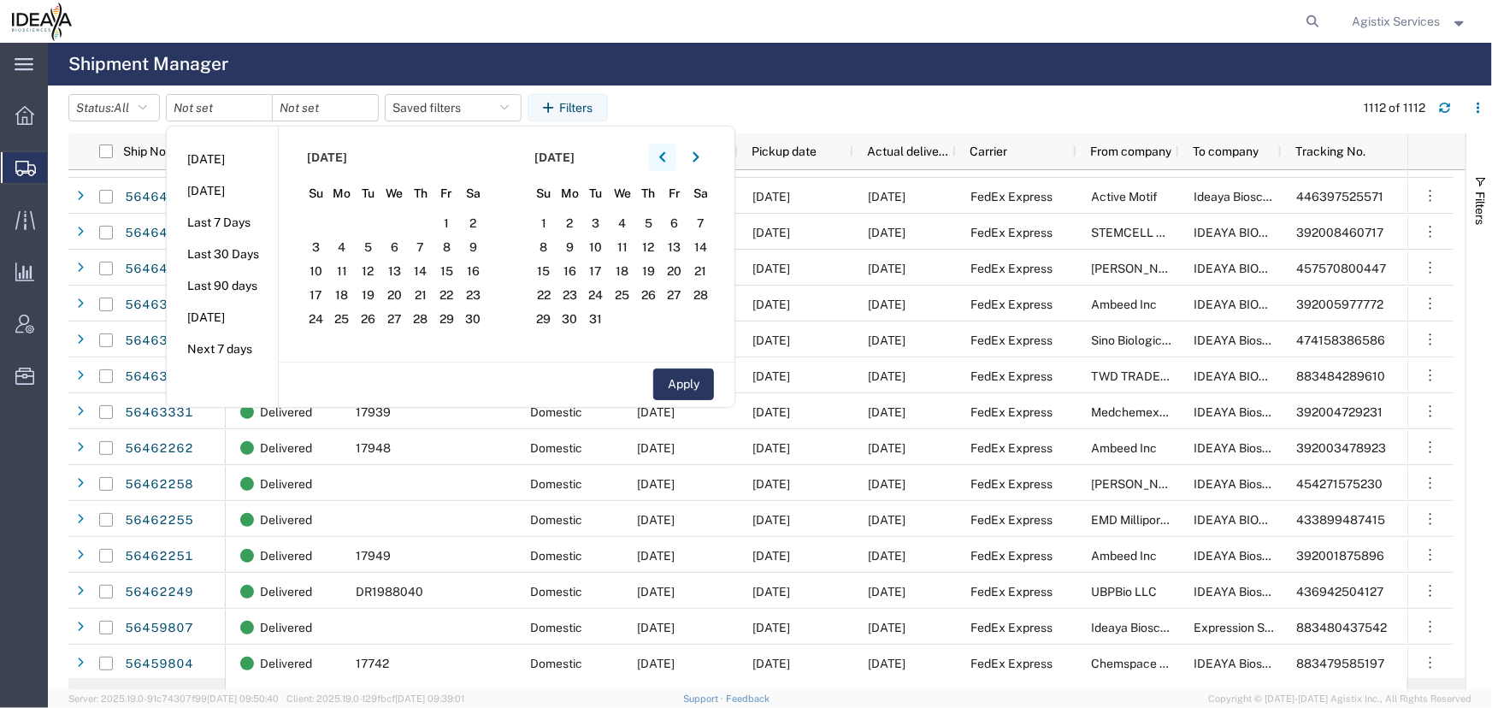
click at [666, 157] on icon "button" at bounding box center [662, 157] width 7 height 12
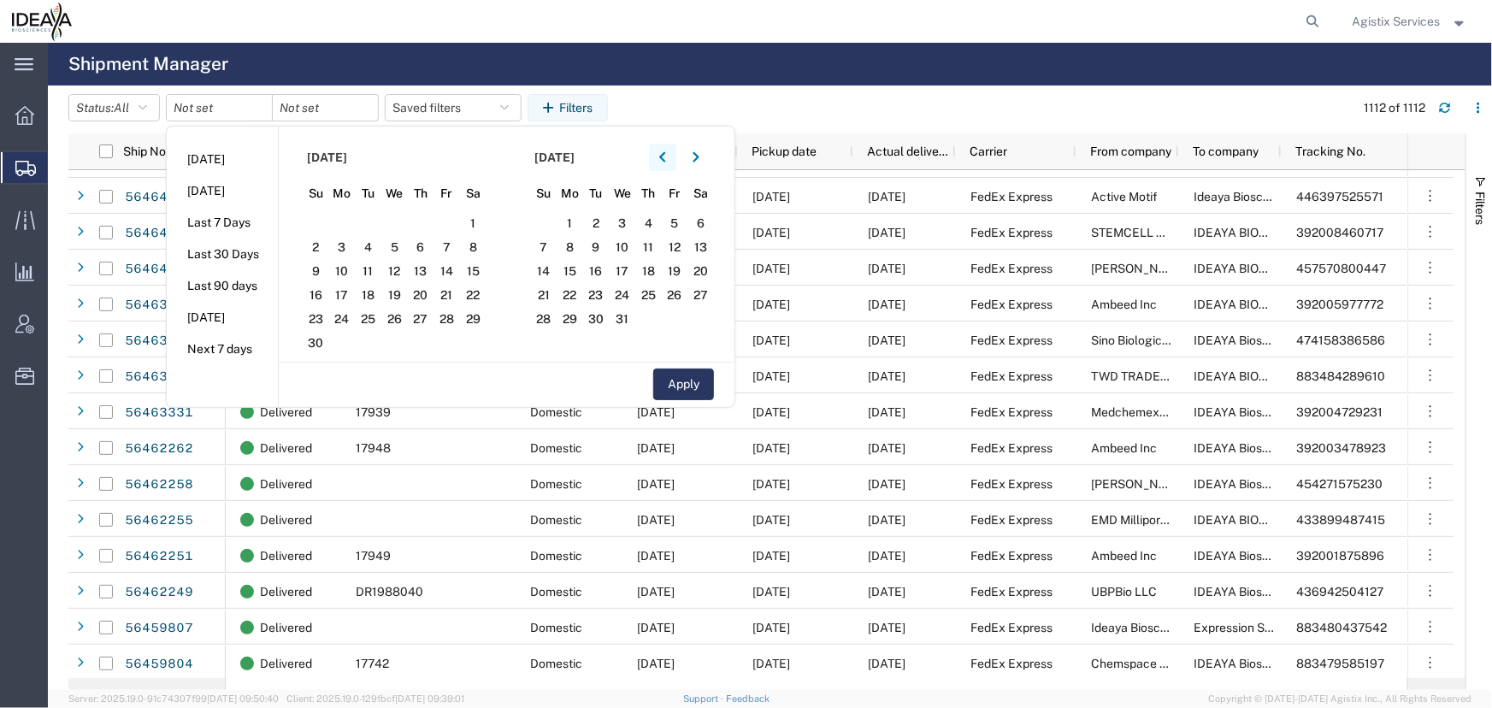
click at [666, 157] on icon "button" at bounding box center [662, 157] width 7 height 12
click at [416, 224] on span "1" at bounding box center [421, 223] width 27 height 21
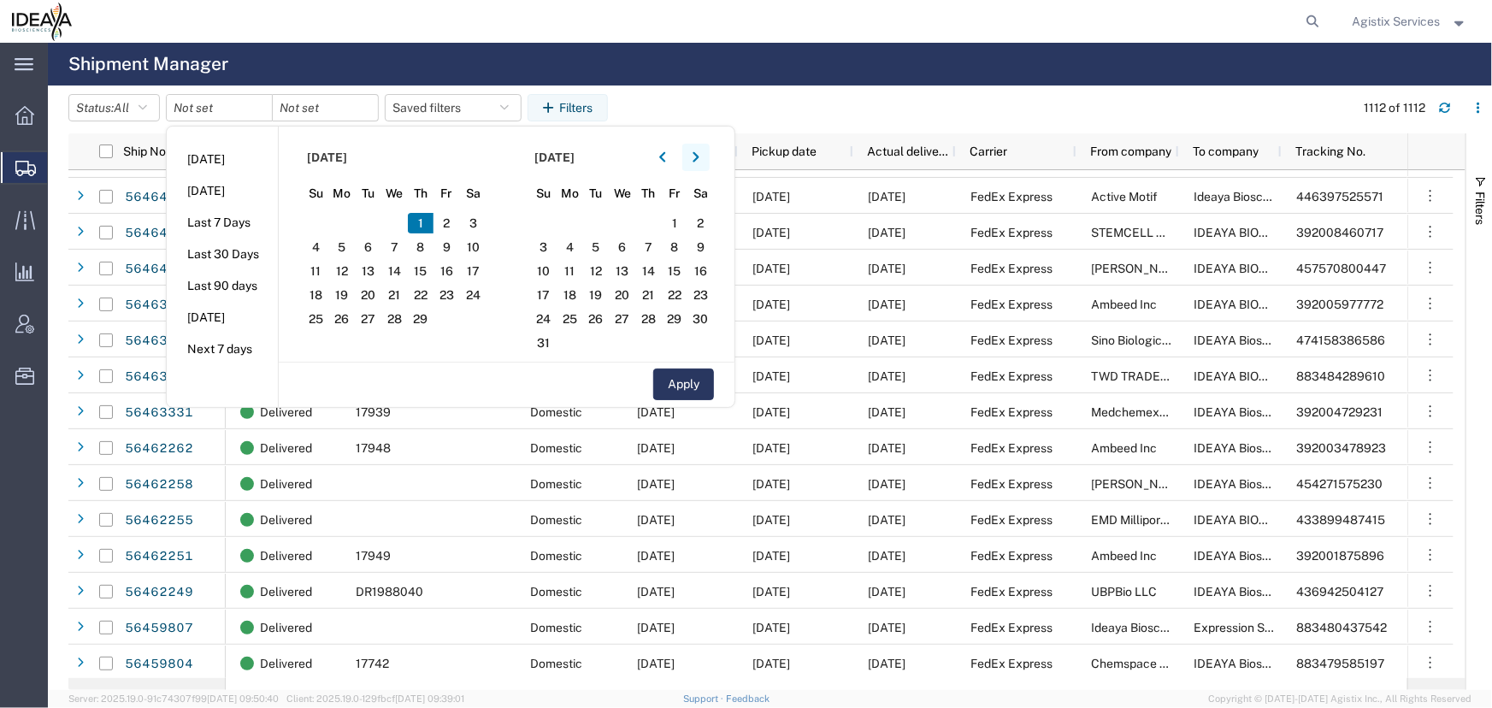
click at [698, 154] on icon "button" at bounding box center [695, 157] width 6 height 10
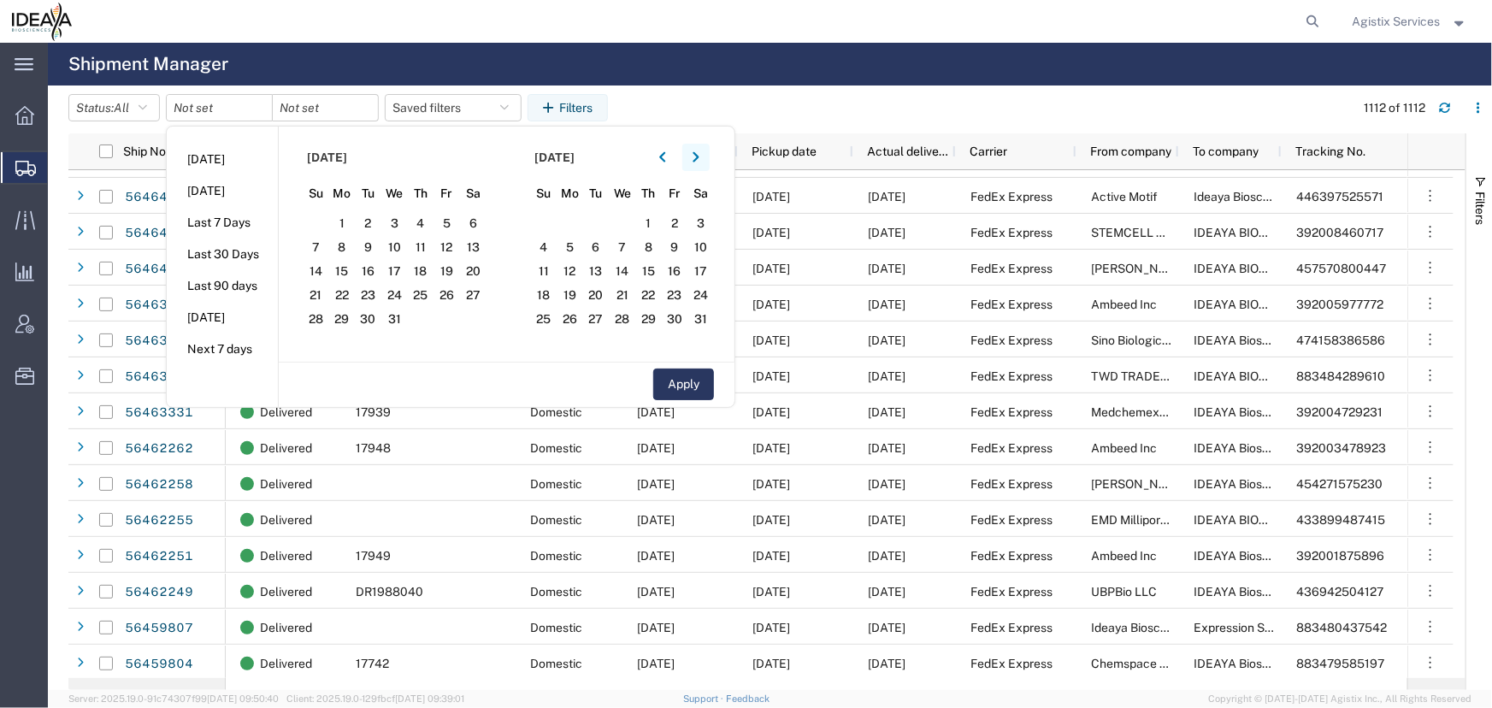
click at [698, 154] on icon "button" at bounding box center [695, 157] width 6 height 10
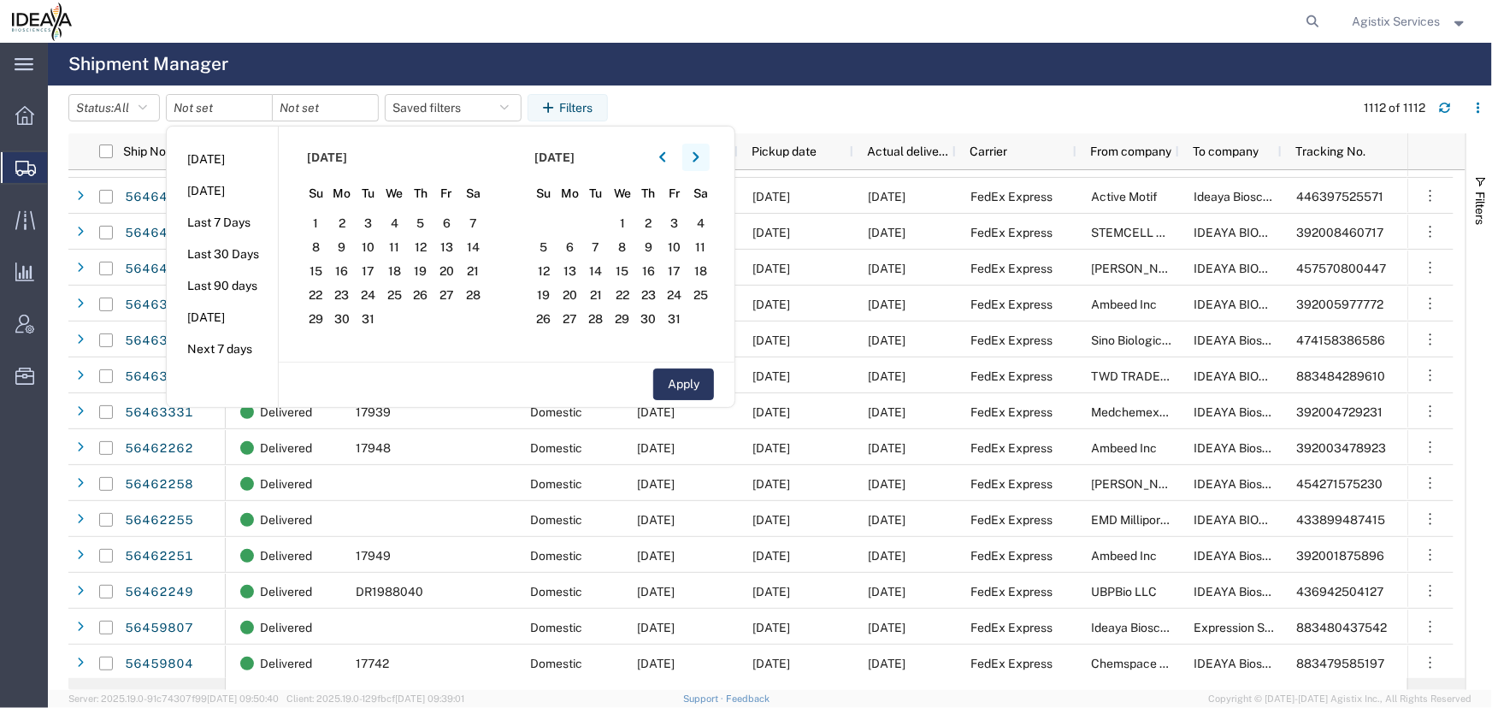
click at [698, 154] on icon "button" at bounding box center [695, 157] width 6 height 10
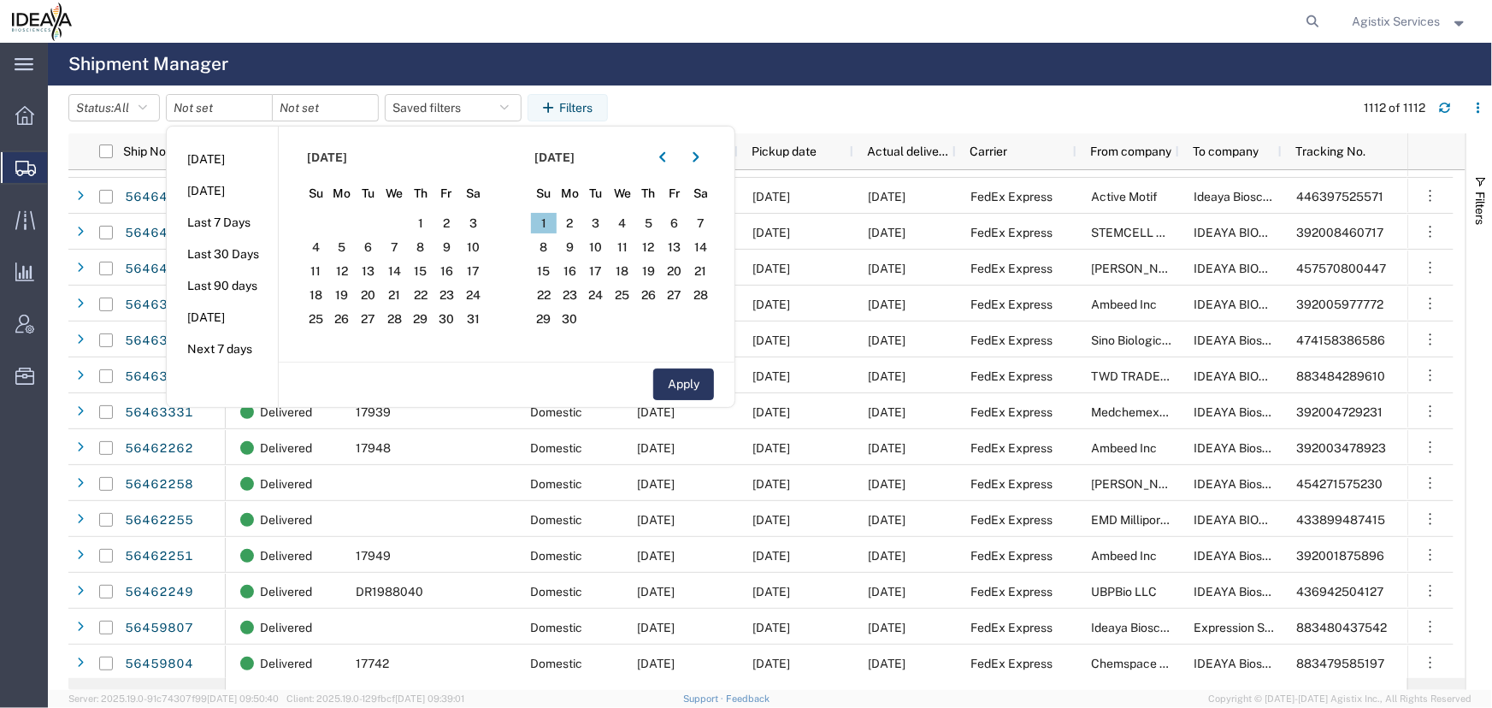
click at [539, 224] on span "1" at bounding box center [544, 223] width 27 height 21
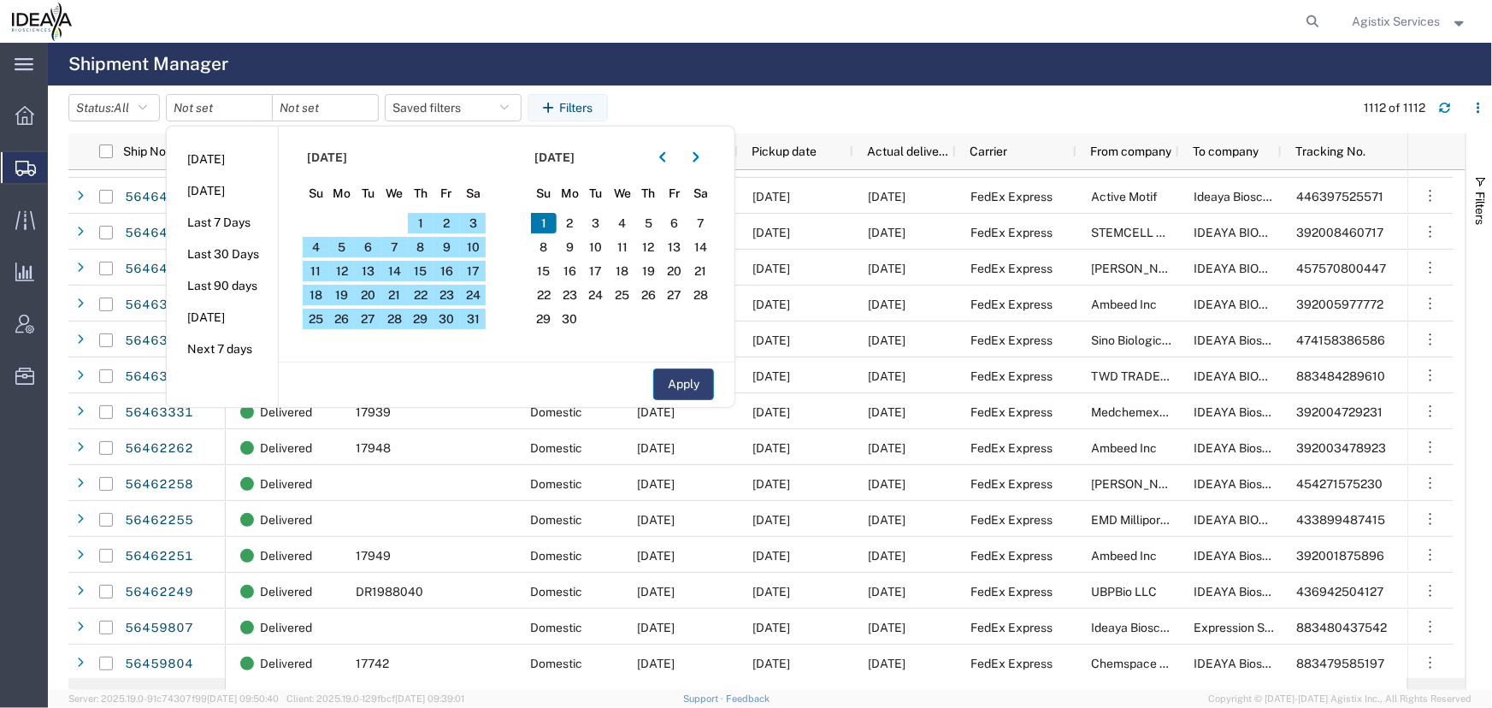
click at [670, 376] on button "Apply" at bounding box center [683, 384] width 61 height 32
type input "[DATE]"
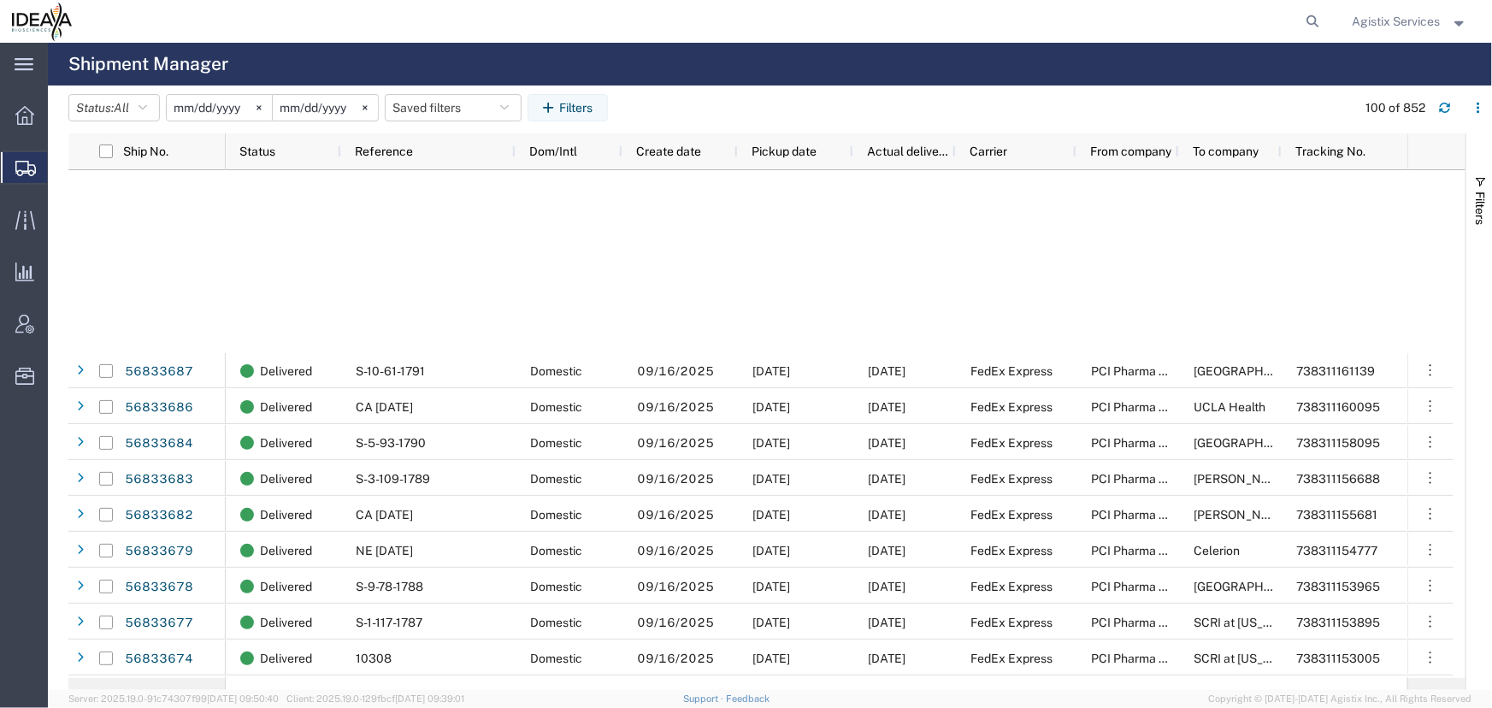
scroll to position [2953, 0]
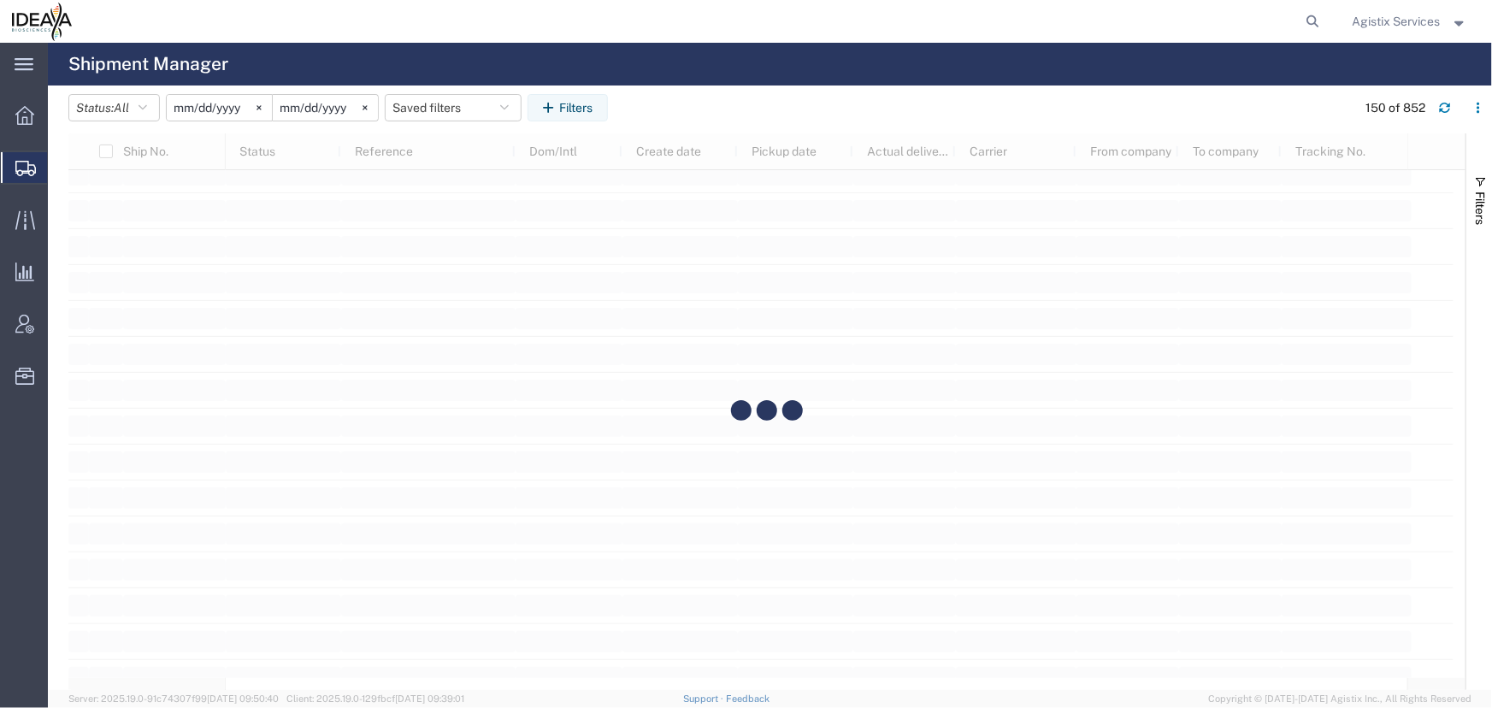
scroll to position [6139, 0]
